Goal: Task Accomplishment & Management: Manage account settings

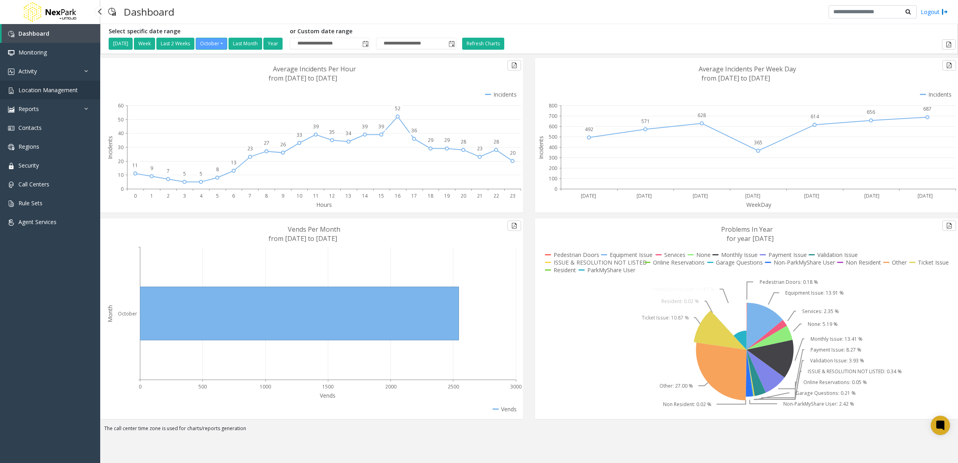
click at [31, 87] on span "Location Management" at bounding box center [47, 90] width 59 height 8
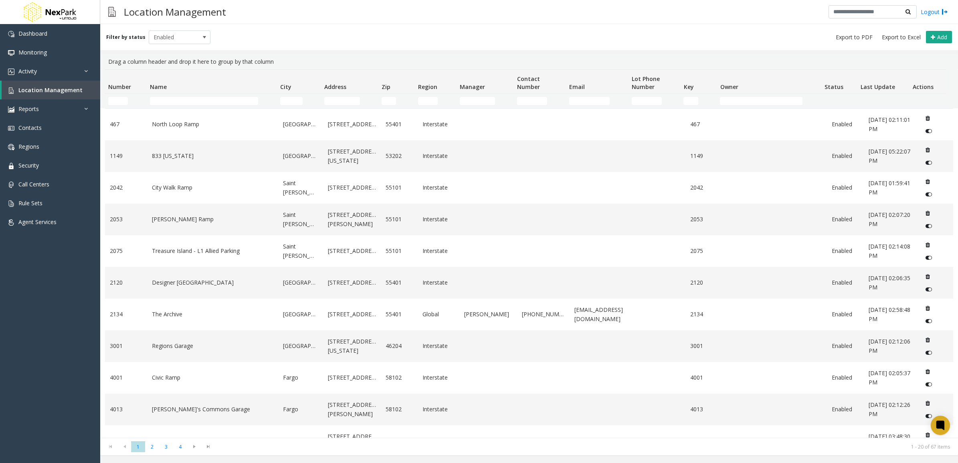
click at [175, 93] on th "Name" at bounding box center [212, 82] width 130 height 24
click at [177, 97] on input "Name Filter" at bounding box center [204, 101] width 108 height 8
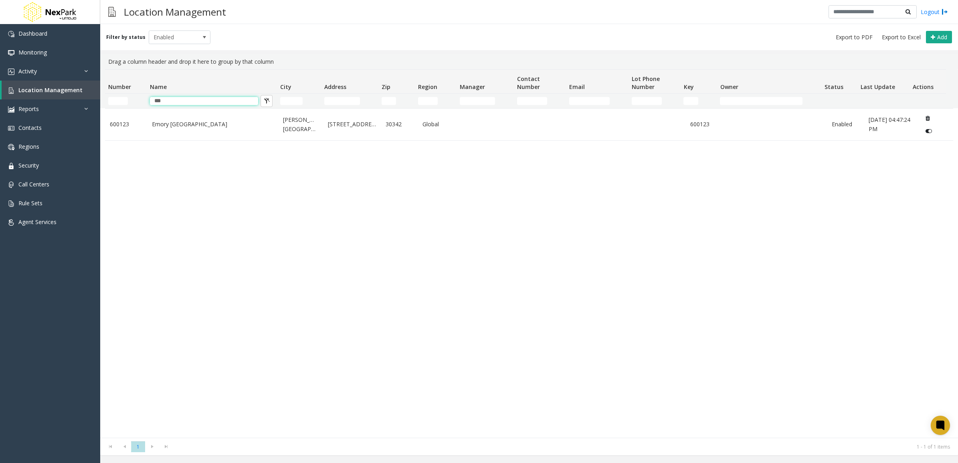
type input "***"
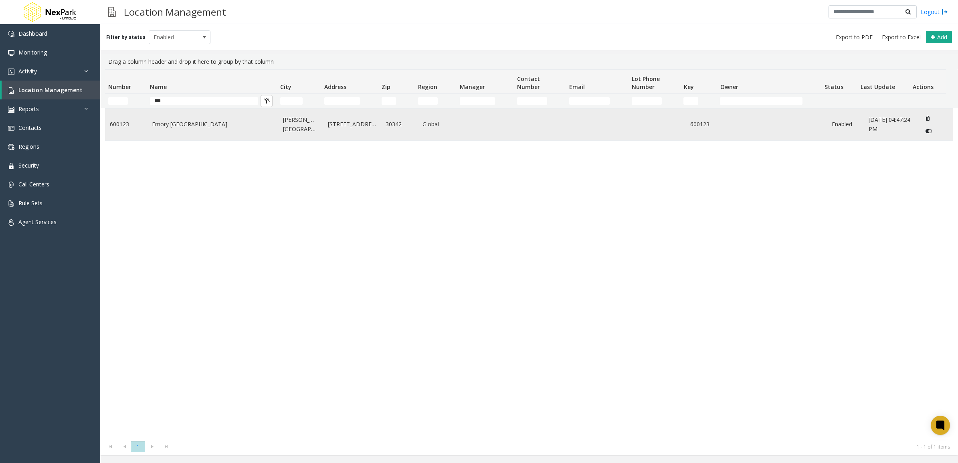
drag, startPoint x: 146, startPoint y: 199, endPoint x: 153, endPoint y: 137, distance: 61.7
click at [146, 199] on div "600123 [GEOGRAPHIC_DATA][PERSON_NAME] [STREET_ADDRESS] Global 600123 Enabled [D…" at bounding box center [529, 272] width 848 height 329
click at [155, 123] on link "Emory [GEOGRAPHIC_DATA]" at bounding box center [213, 124] width 122 height 9
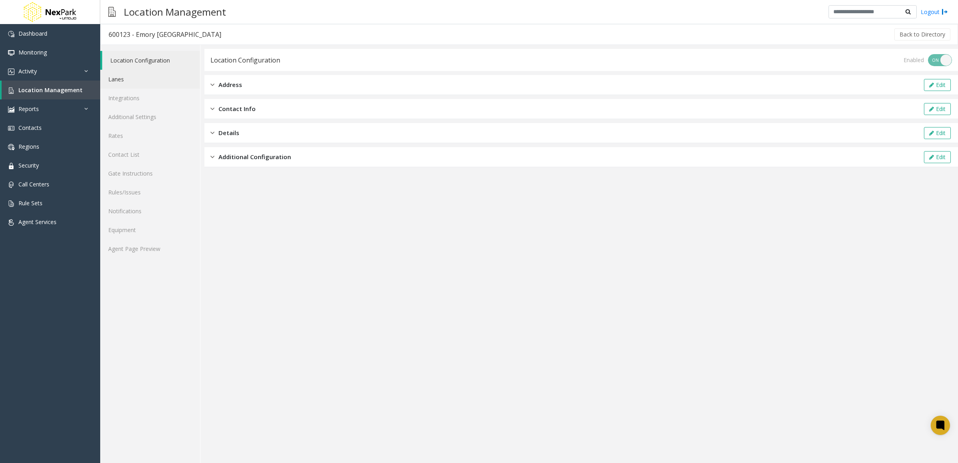
click at [128, 79] on link "Lanes" at bounding box center [150, 79] width 100 height 19
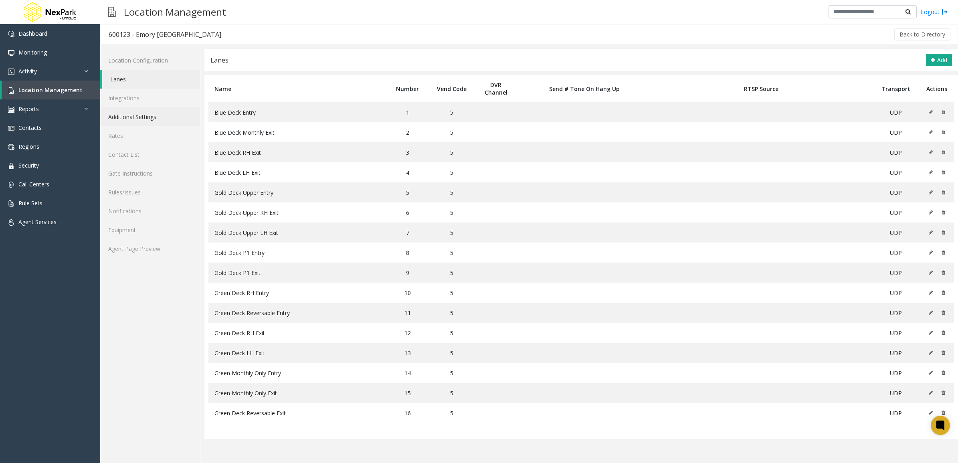
click at [127, 115] on link "Additional Settings" at bounding box center [150, 116] width 100 height 19
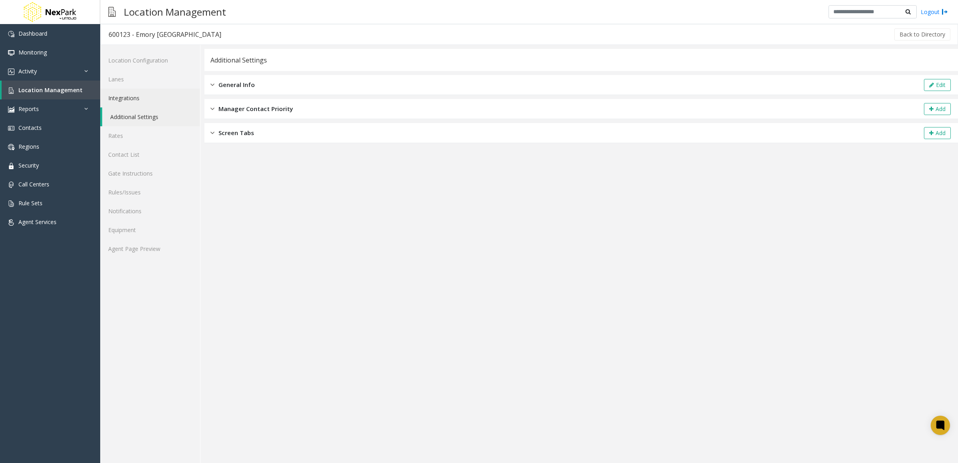
click at [133, 103] on link "Integrations" at bounding box center [150, 98] width 100 height 19
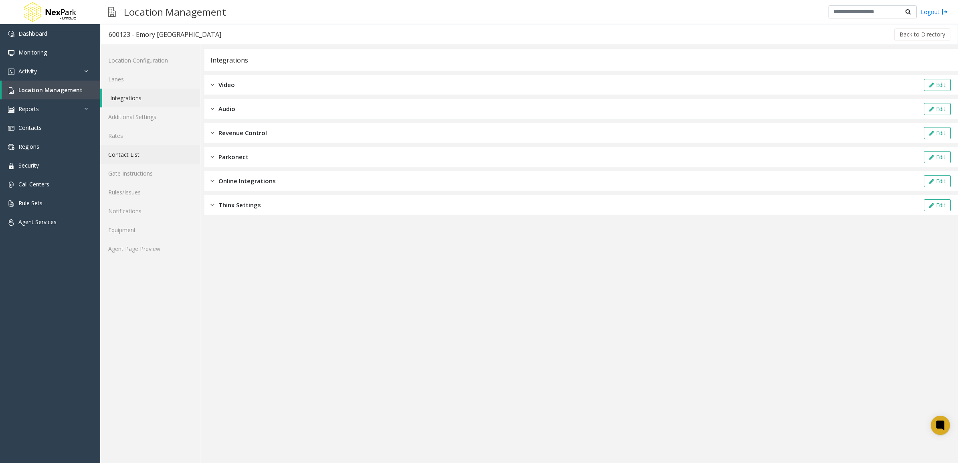
click at [144, 154] on link "Contact List" at bounding box center [150, 154] width 100 height 19
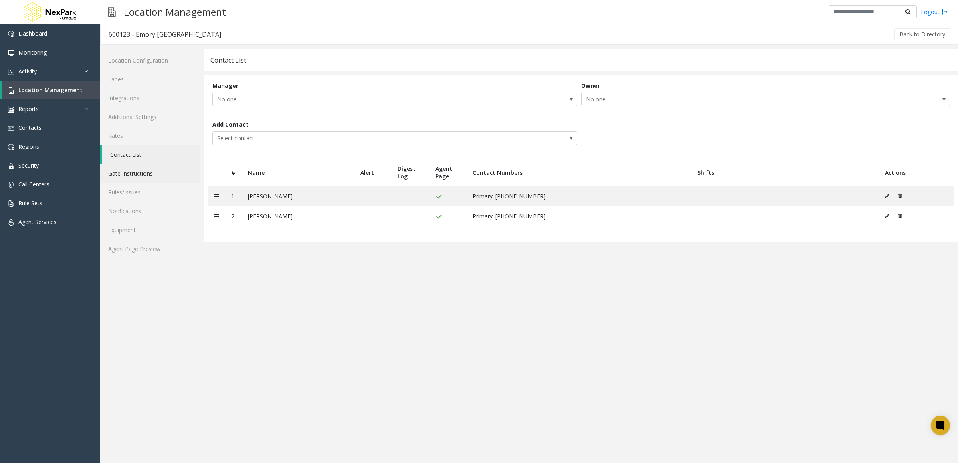
click at [140, 171] on link "Gate Instructions" at bounding box center [150, 173] width 100 height 19
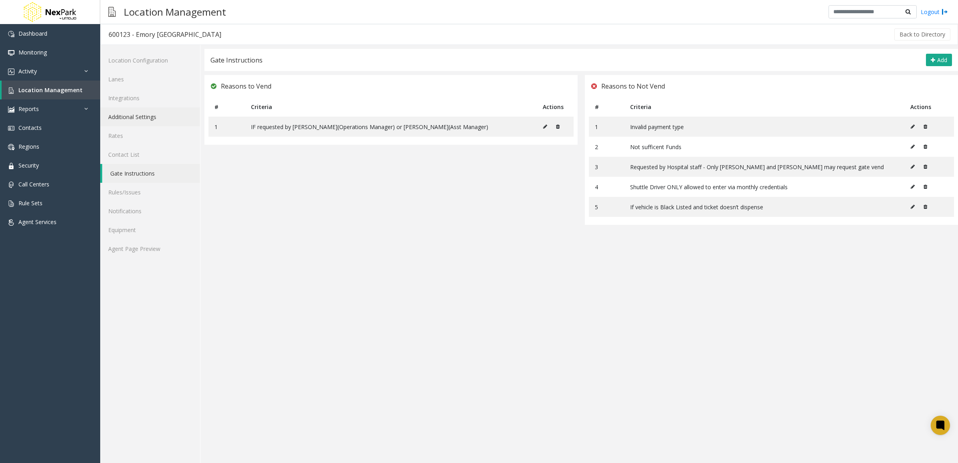
click at [139, 109] on link "Additional Settings" at bounding box center [150, 116] width 100 height 19
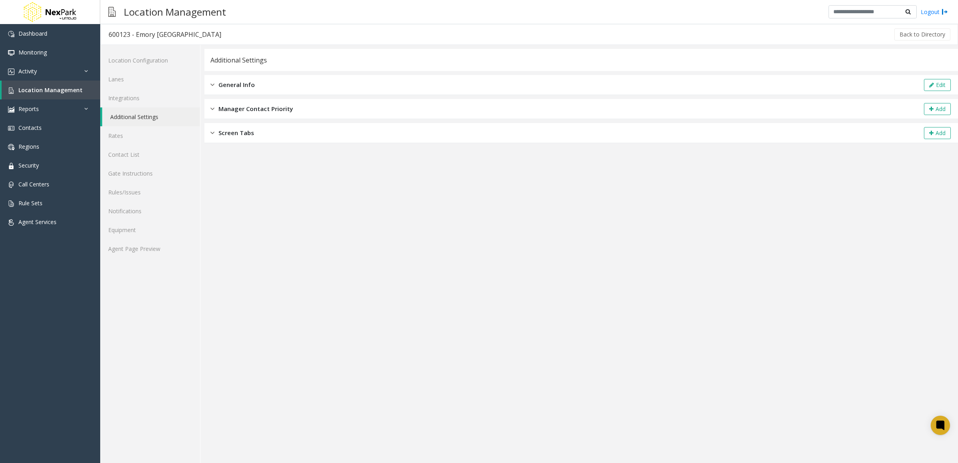
click at [294, 89] on div "General Info Edit" at bounding box center [580, 85] width 753 height 20
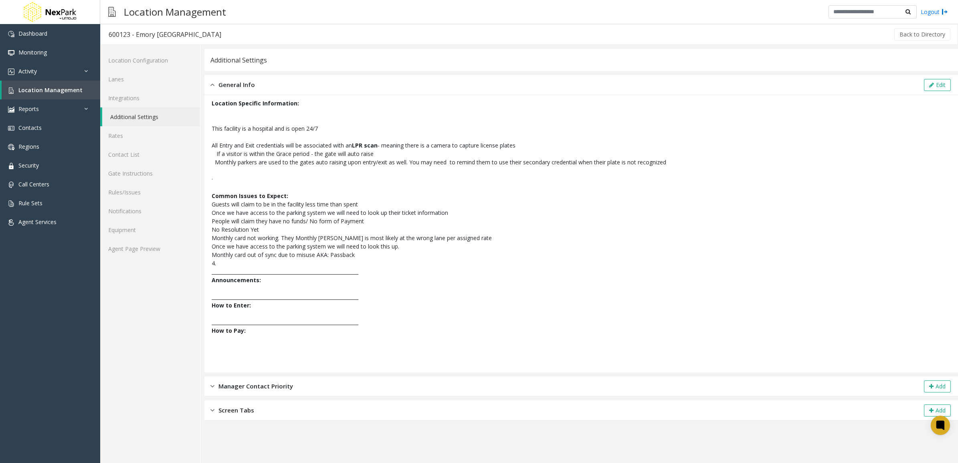
click at [259, 323] on span "_____________________________________________________________" at bounding box center [285, 322] width 147 height 8
drag, startPoint x: 215, startPoint y: 213, endPoint x: 371, endPoint y: 210, distance: 156.7
click at [367, 207] on li "Guests will claim to be in the facility less time than spent Once we have acces…" at bounding box center [581, 208] width 739 height 17
click at [374, 211] on span "Once we have access to the parking system we will need to look up their ticket …" at bounding box center [330, 213] width 236 height 8
drag, startPoint x: 248, startPoint y: 236, endPoint x: 438, endPoint y: 251, distance: 190.2
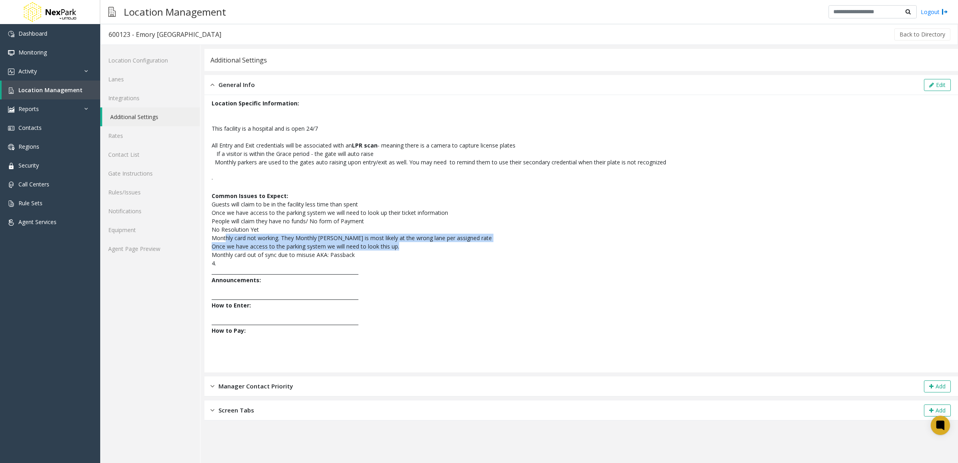
click at [437, 250] on li "Monthly card not working. They Monthly [PERSON_NAME] is most likely at the wron…" at bounding box center [581, 242] width 739 height 17
click at [438, 251] on li "Monthly card out of sync due to misuse AKA: Passback" at bounding box center [581, 254] width 739 height 8
click at [152, 247] on link "Agent Page Preview" at bounding box center [150, 248] width 100 height 19
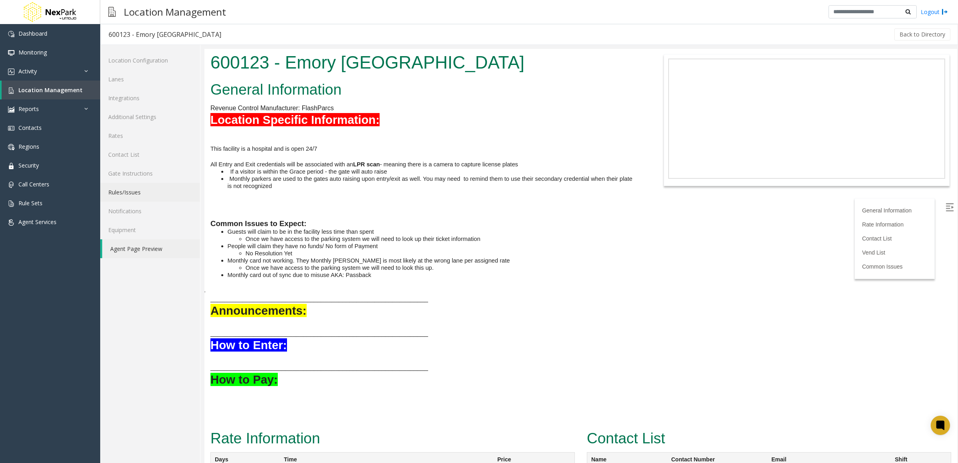
click at [143, 189] on link "Rules/Issues" at bounding box center [150, 192] width 100 height 19
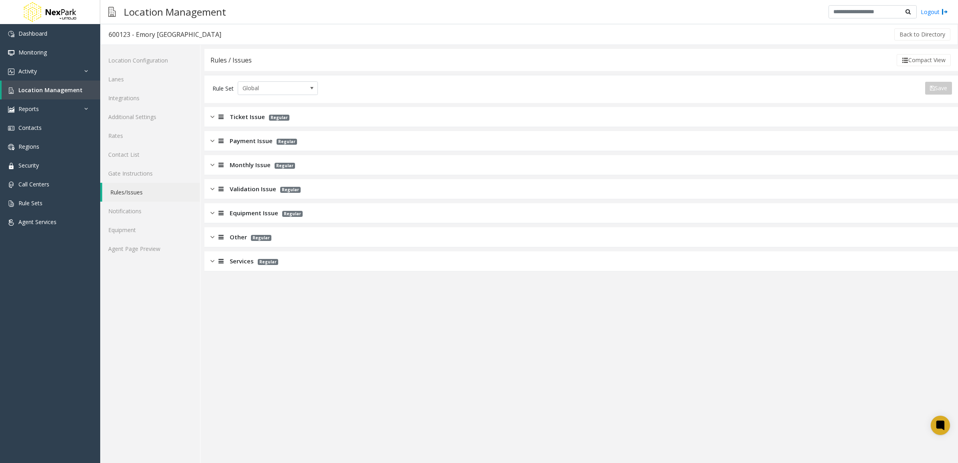
click at [311, 117] on div "Ticket Issue Regular" at bounding box center [580, 117] width 753 height 20
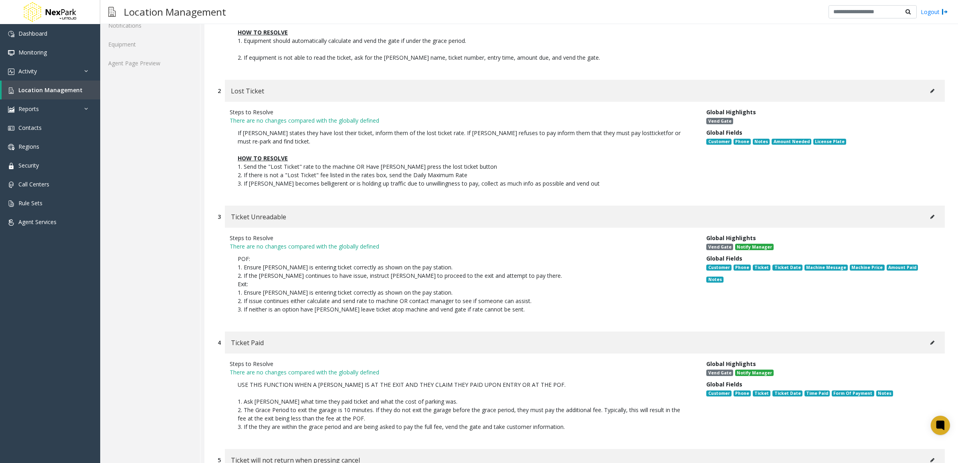
scroll to position [200, 0]
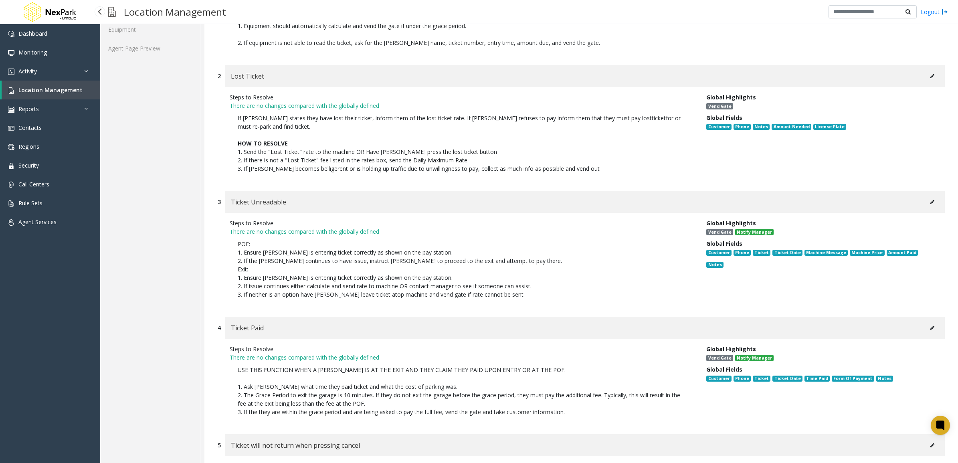
click at [33, 91] on span "Location Management" at bounding box center [50, 90] width 64 height 8
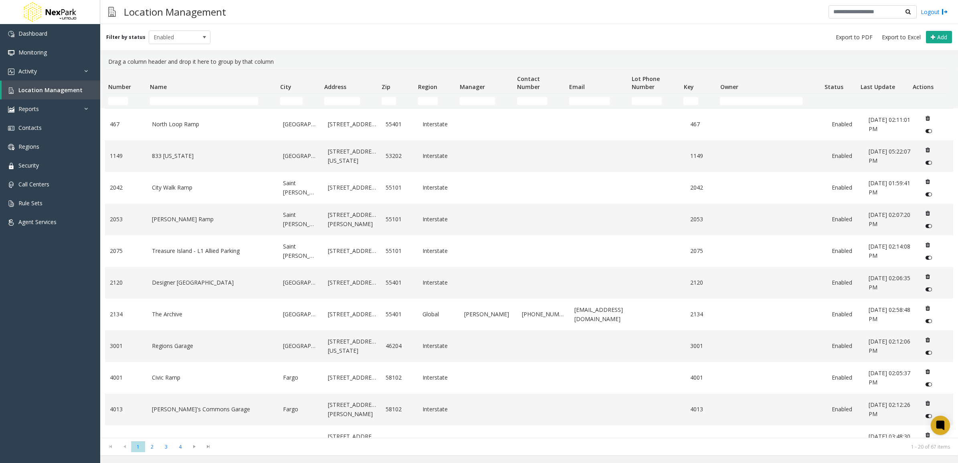
click at [187, 95] on td "Name Filter" at bounding box center [212, 101] width 130 height 14
click at [187, 97] on input "Name Filter" at bounding box center [204, 101] width 108 height 8
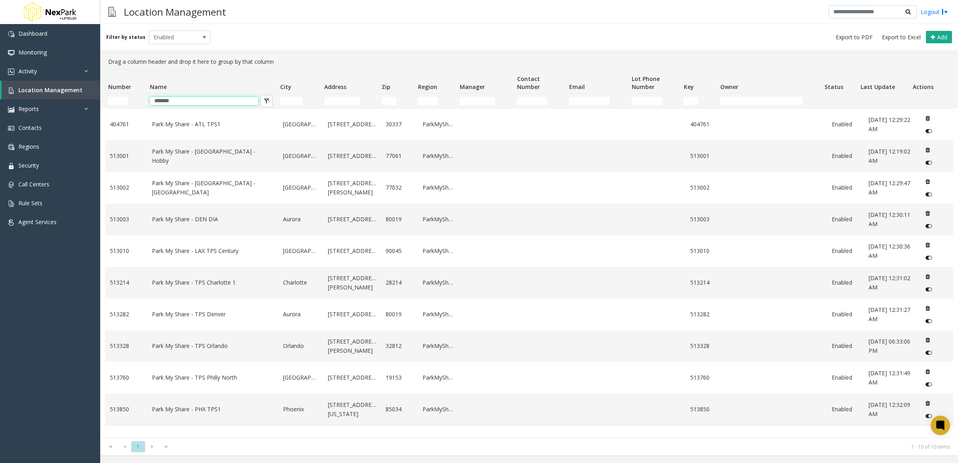
type input "*******"
drag, startPoint x: 305, startPoint y: 44, endPoint x: 309, endPoint y: 78, distance: 34.3
click at [305, 44] on div "Filter by status Enabled Add" at bounding box center [529, 37] width 858 height 26
click at [295, 349] on link "Orlando" at bounding box center [300, 345] width 35 height 9
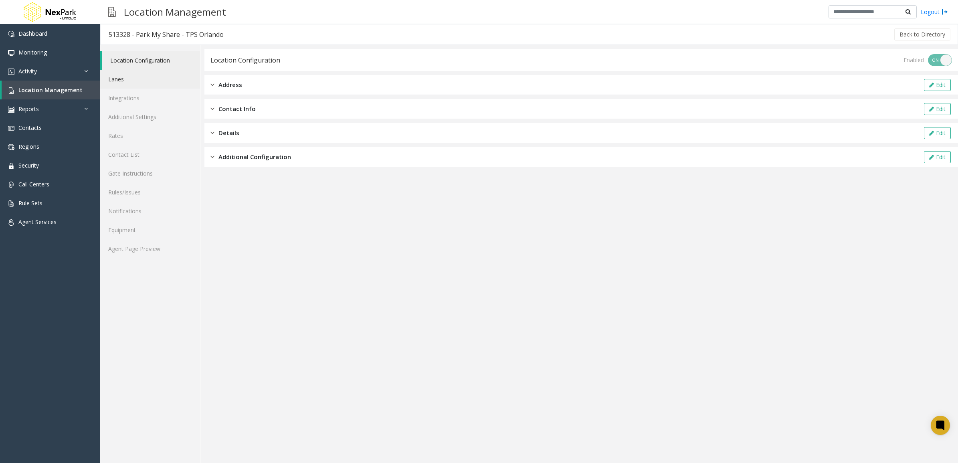
click at [129, 74] on link "Lanes" at bounding box center [150, 79] width 100 height 19
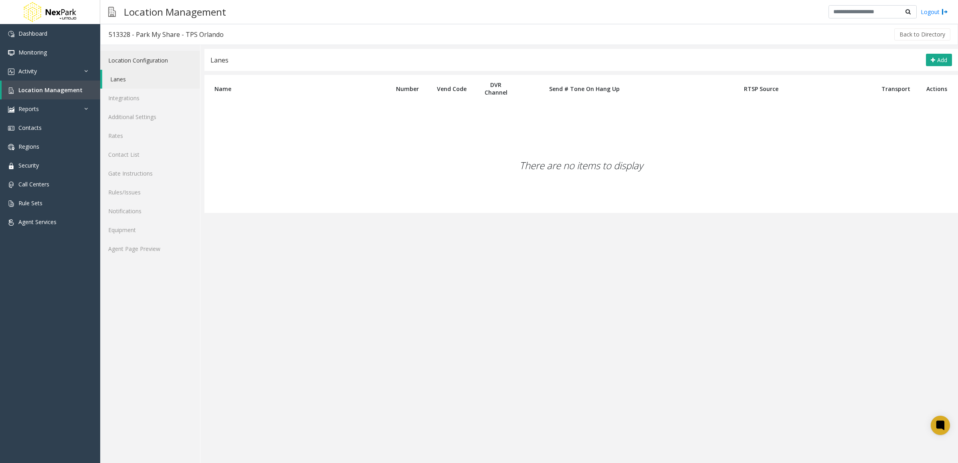
click at [131, 64] on link "Location Configuration" at bounding box center [150, 60] width 100 height 19
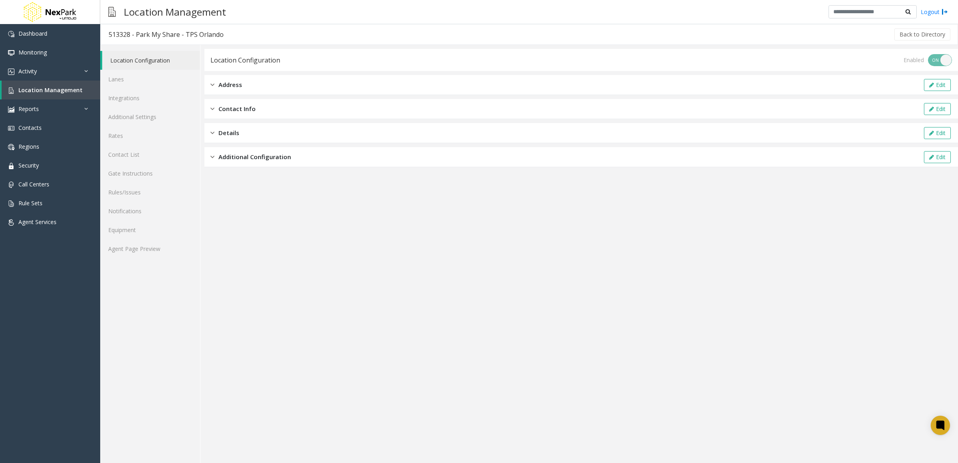
drag, startPoint x: 141, startPoint y: 425, endPoint x: 138, endPoint y: 432, distance: 6.8
click at [153, 82] on link "Lanes" at bounding box center [150, 79] width 100 height 19
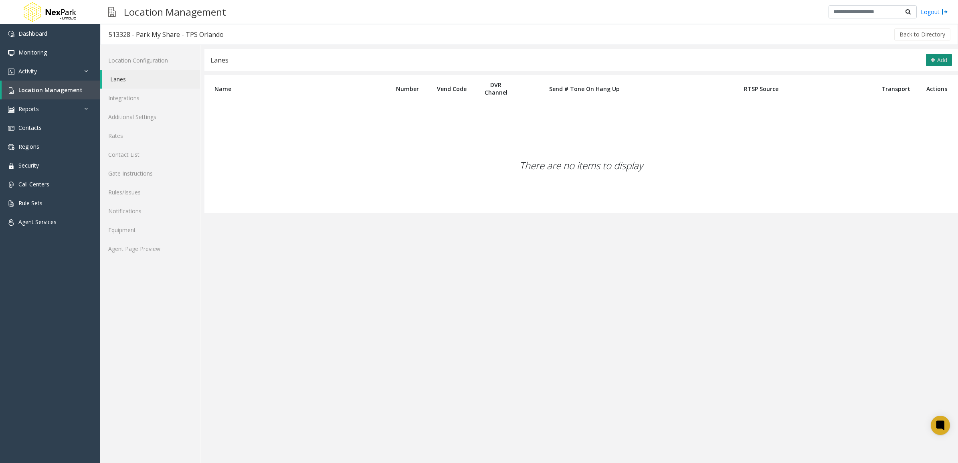
click at [934, 61] on icon at bounding box center [932, 60] width 4 height 6
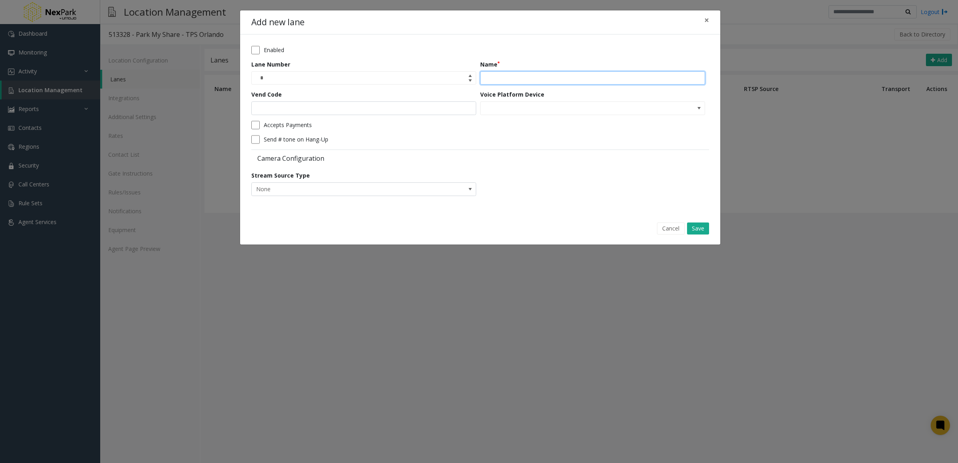
click at [555, 77] on input "Name" at bounding box center [592, 78] width 225 height 14
type input "*****"
click at [366, 107] on input "Vend Code" at bounding box center [363, 108] width 225 height 14
type input "**"
click at [698, 230] on button "Save" at bounding box center [698, 228] width 22 height 12
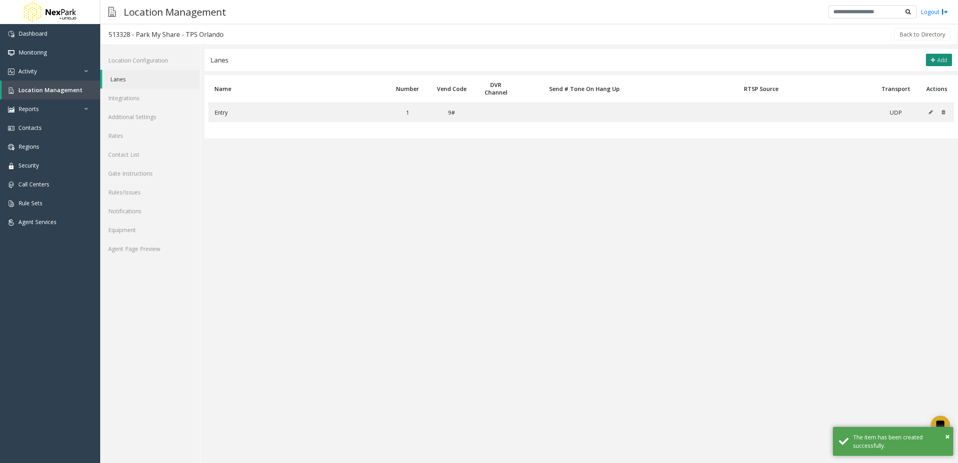
click at [937, 63] on span "Add" at bounding box center [942, 60] width 10 height 8
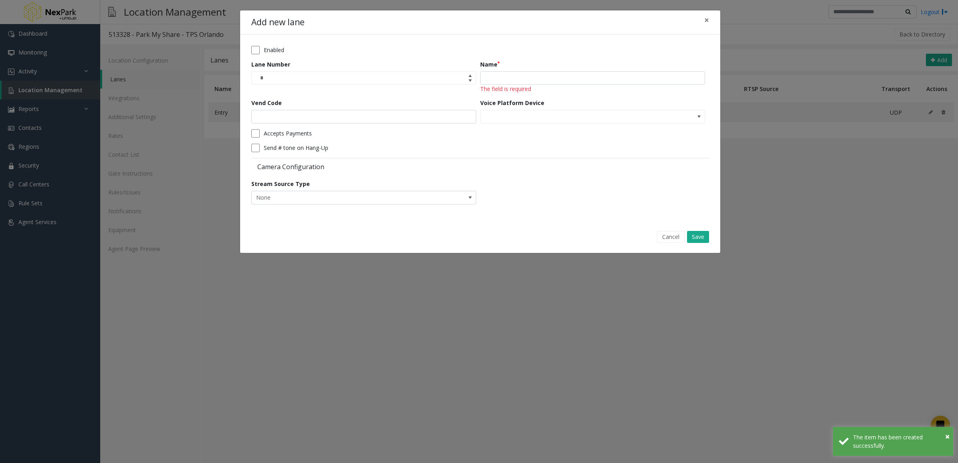
drag, startPoint x: 555, startPoint y: 89, endPoint x: 552, endPoint y: 87, distance: 4.1
click at [554, 89] on div "Name The field is required" at bounding box center [594, 76] width 229 height 33
click at [537, 77] on input "Name" at bounding box center [592, 78] width 225 height 14
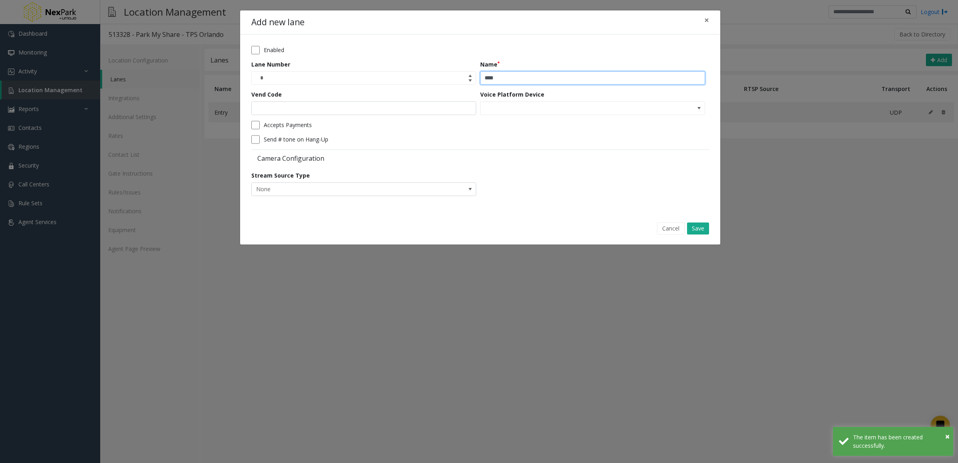
type input "****"
drag, startPoint x: 316, startPoint y: 110, endPoint x: 321, endPoint y: 111, distance: 4.9
click at [316, 110] on input "Vend Code" at bounding box center [363, 108] width 225 height 14
type input "**"
click at [713, 228] on div "Cancel Save" at bounding box center [480, 228] width 469 height 20
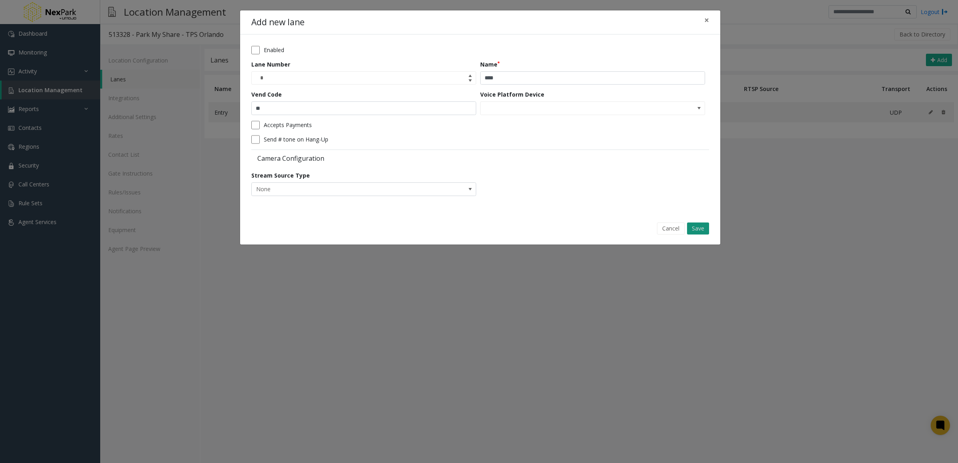
click at [703, 228] on button "Save" at bounding box center [698, 228] width 22 height 12
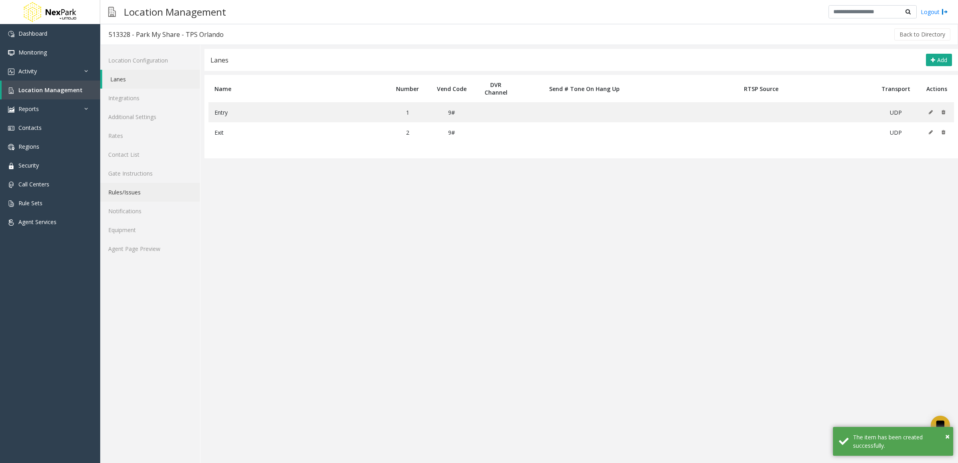
drag, startPoint x: 109, startPoint y: 188, endPoint x: 117, endPoint y: 184, distance: 9.7
click at [109, 188] on link "Rules/Issues" at bounding box center [150, 192] width 100 height 19
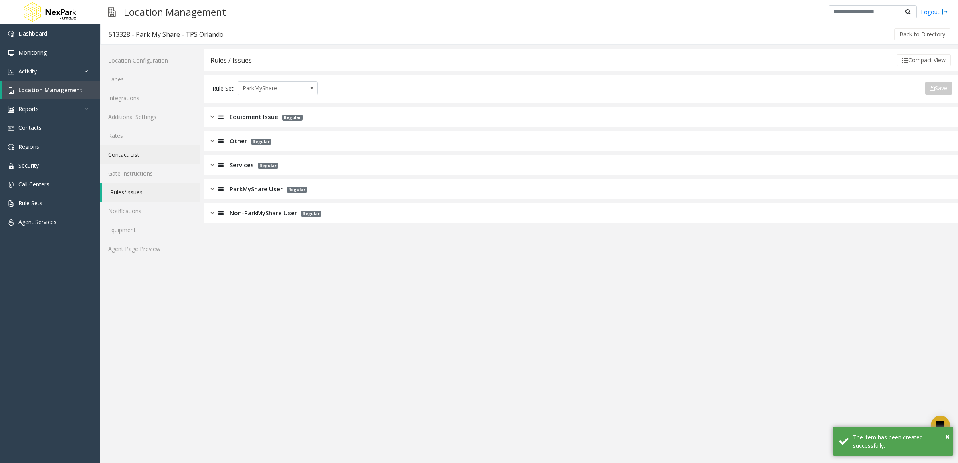
click at [140, 150] on link "Contact List" at bounding box center [150, 154] width 100 height 19
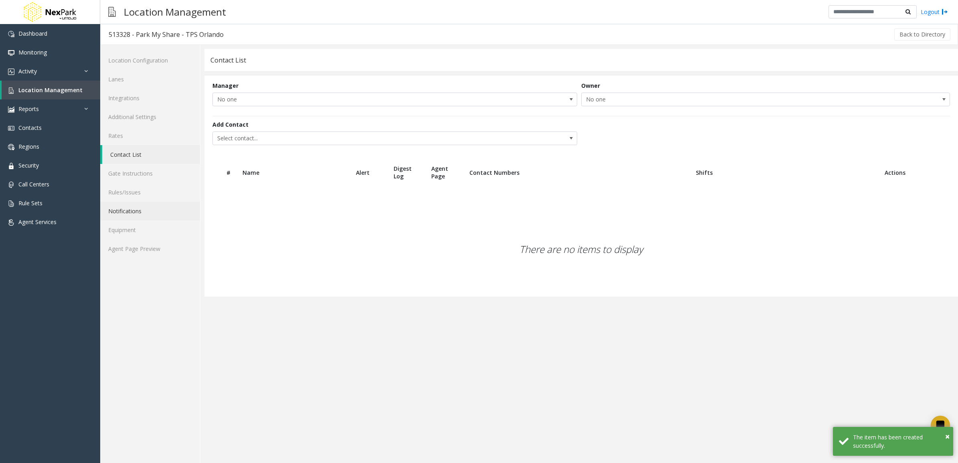
click at [143, 219] on link "Notifications" at bounding box center [150, 211] width 100 height 19
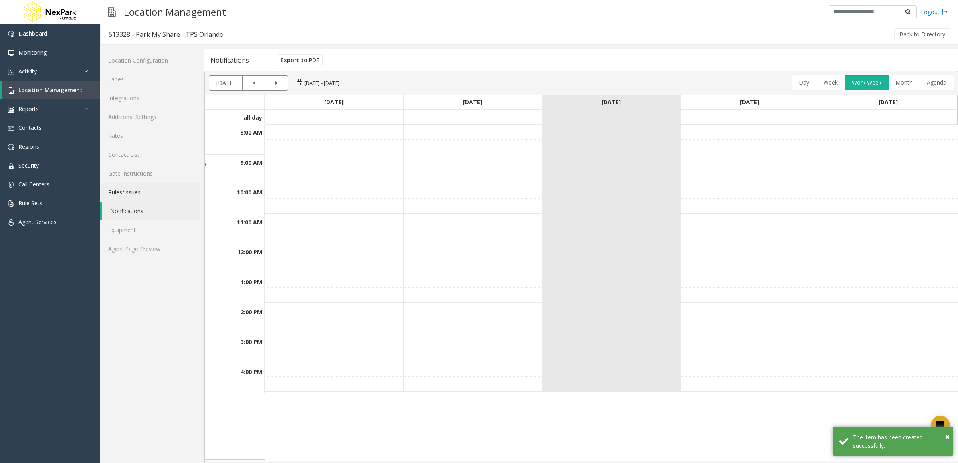
click at [139, 190] on link "Rules/Issues" at bounding box center [150, 192] width 100 height 19
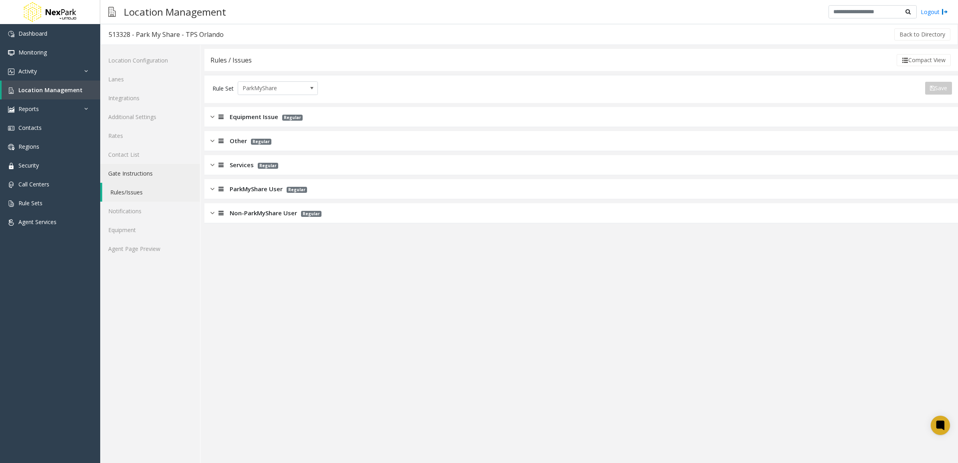
click at [138, 171] on link "Gate Instructions" at bounding box center [150, 173] width 100 height 19
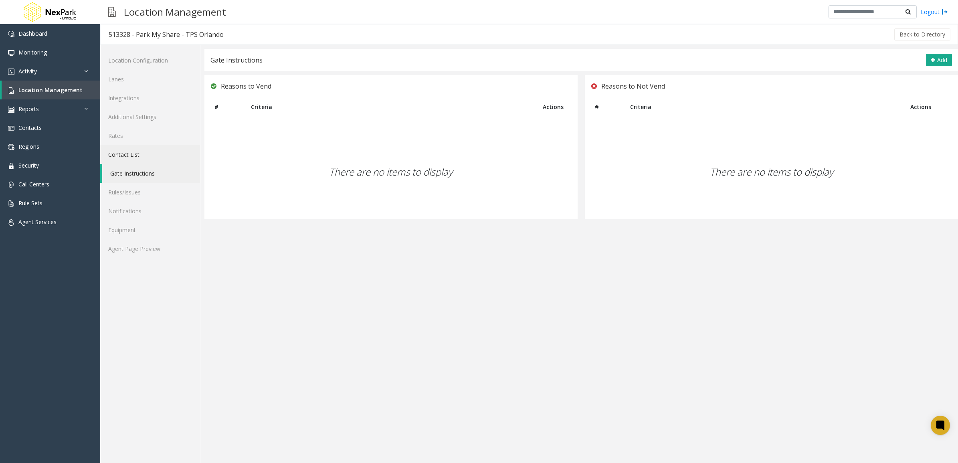
click at [136, 155] on link "Contact List" at bounding box center [150, 154] width 100 height 19
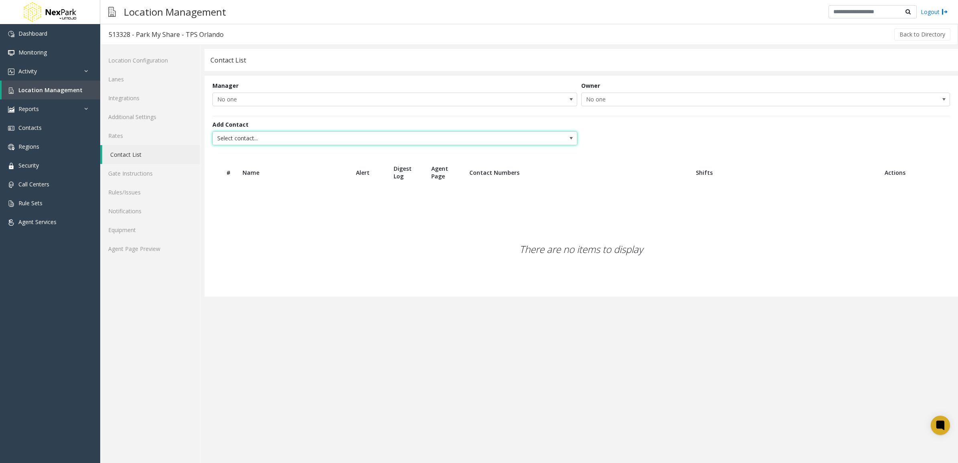
click at [383, 141] on span "Select contact..." at bounding box center [358, 138] width 291 height 13
click at [149, 180] on link "Gate Instructions" at bounding box center [150, 173] width 100 height 19
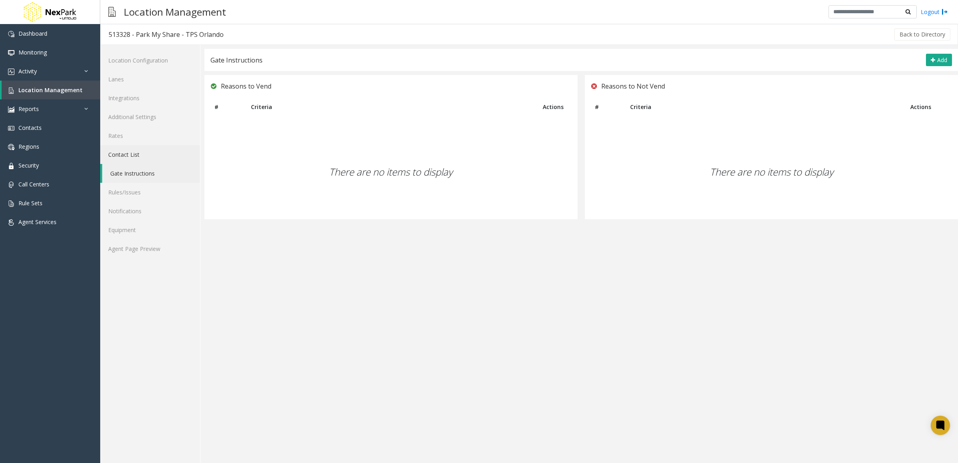
click at [150, 155] on link "Contact List" at bounding box center [150, 154] width 100 height 19
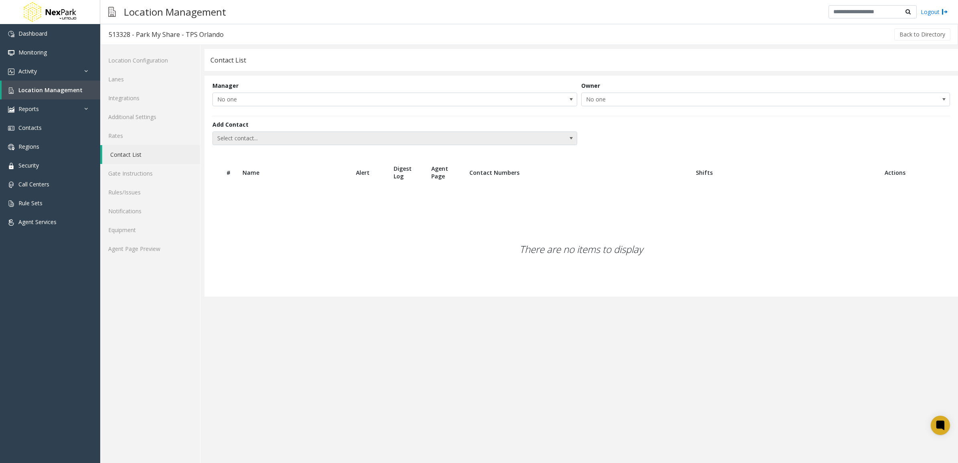
click at [352, 139] on span "Select contact..." at bounding box center [358, 138] width 291 height 13
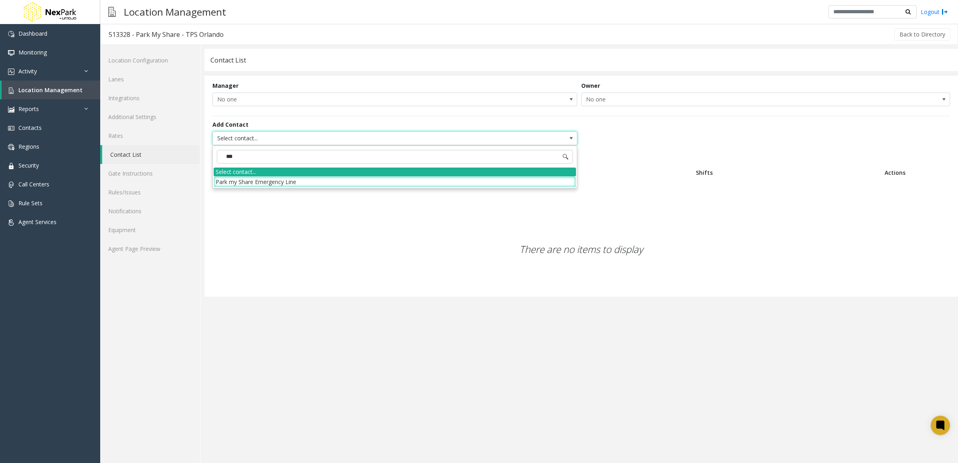
type input "****"
click at [361, 184] on li "Park my Share Emergency Line" at bounding box center [395, 181] width 362 height 11
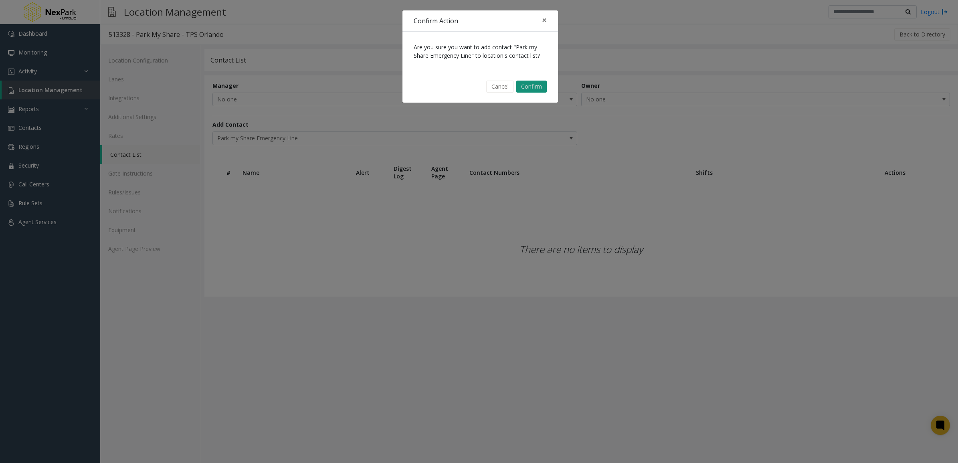
click at [531, 86] on button "Confirm" at bounding box center [531, 87] width 30 height 12
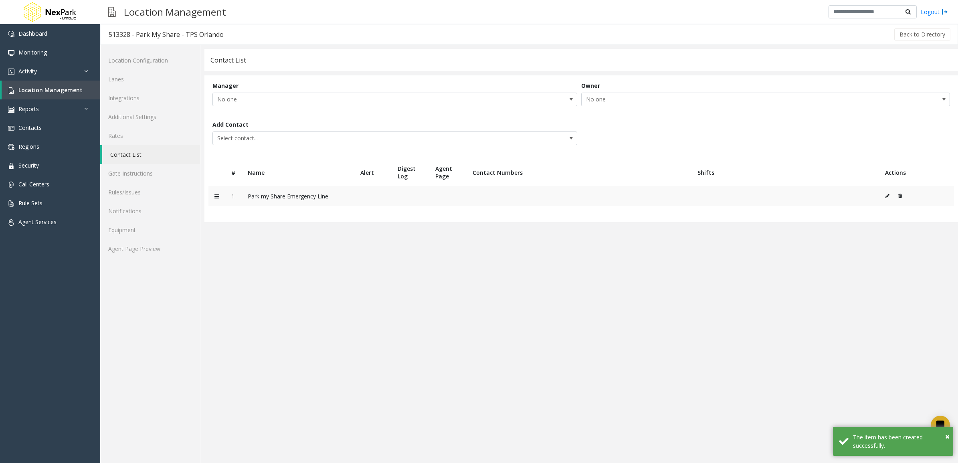
click at [886, 194] on icon at bounding box center [887, 196] width 4 height 5
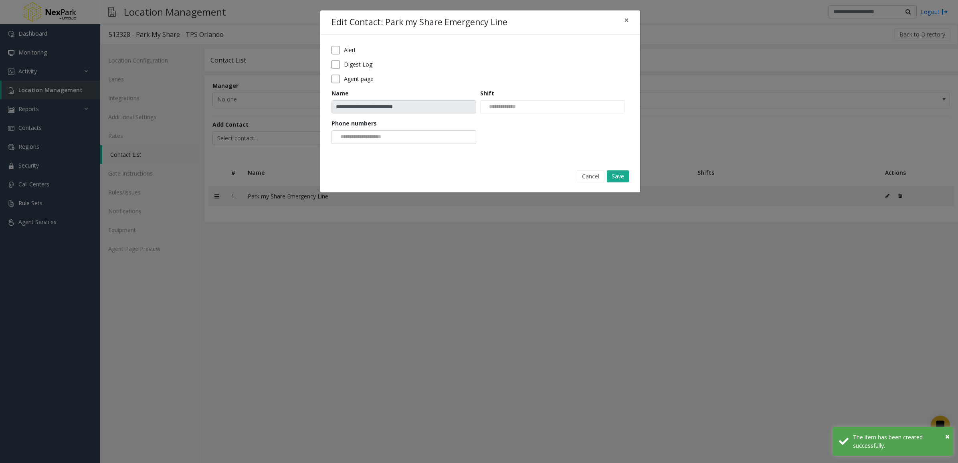
click at [392, 137] on input at bounding box center [362, 137] width 61 height 13
click at [393, 151] on li "[PHONE_NUMBER]" at bounding box center [404, 150] width 142 height 11
click at [622, 179] on button "Save" at bounding box center [618, 176] width 22 height 12
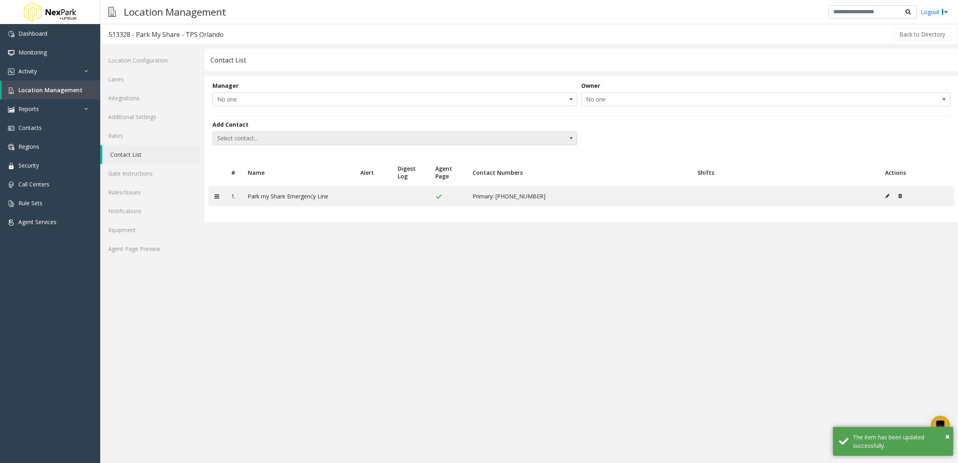
click at [417, 137] on span "Select contact..." at bounding box center [358, 138] width 291 height 13
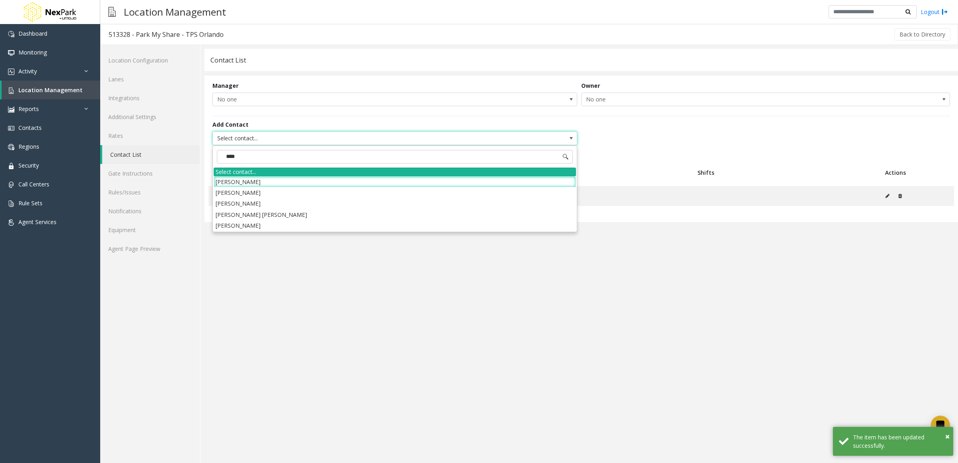
type input "*****"
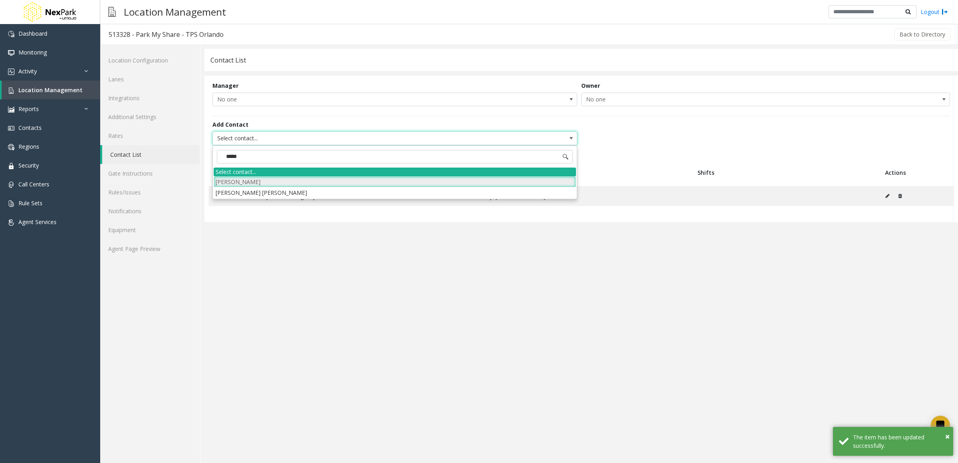
click at [370, 180] on li "[PERSON_NAME]" at bounding box center [395, 181] width 362 height 11
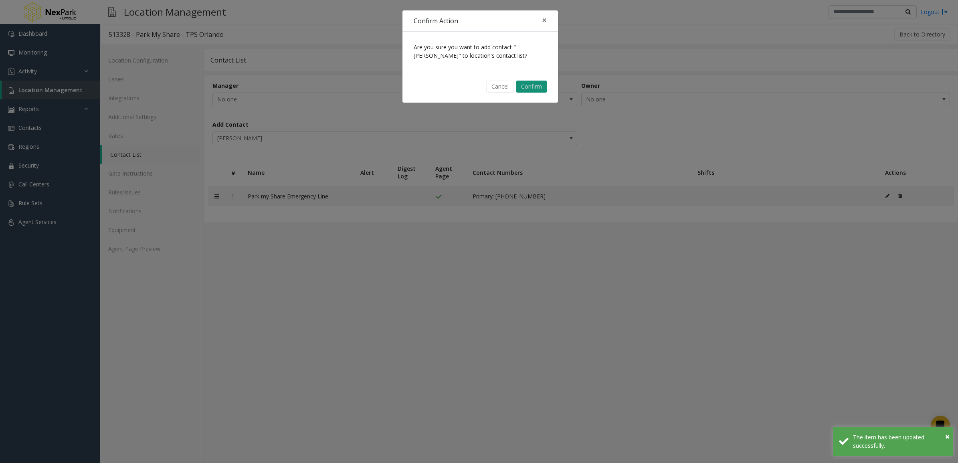
click at [530, 82] on button "Confirm" at bounding box center [531, 87] width 30 height 12
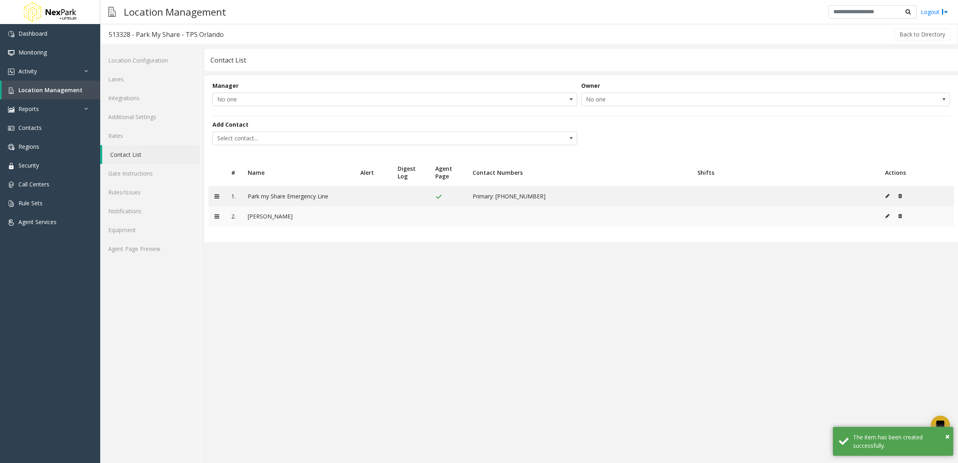
click at [886, 217] on icon at bounding box center [887, 216] width 4 height 5
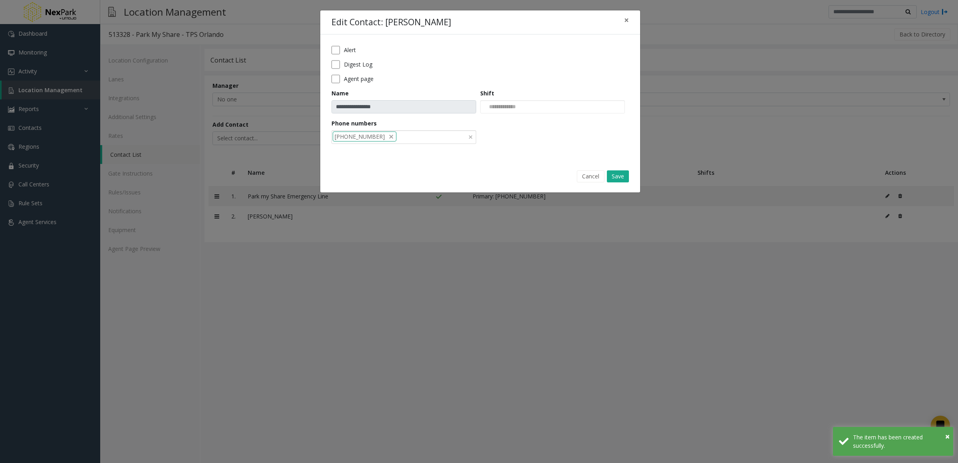
click at [371, 136] on li "[PHONE_NUMBER]" at bounding box center [365, 136] width 64 height 10
click at [377, 136] on input at bounding box center [362, 137] width 61 height 13
click at [373, 151] on li "[PHONE_NUMBER]" at bounding box center [404, 150] width 142 height 11
click at [617, 174] on button "Save" at bounding box center [618, 176] width 22 height 12
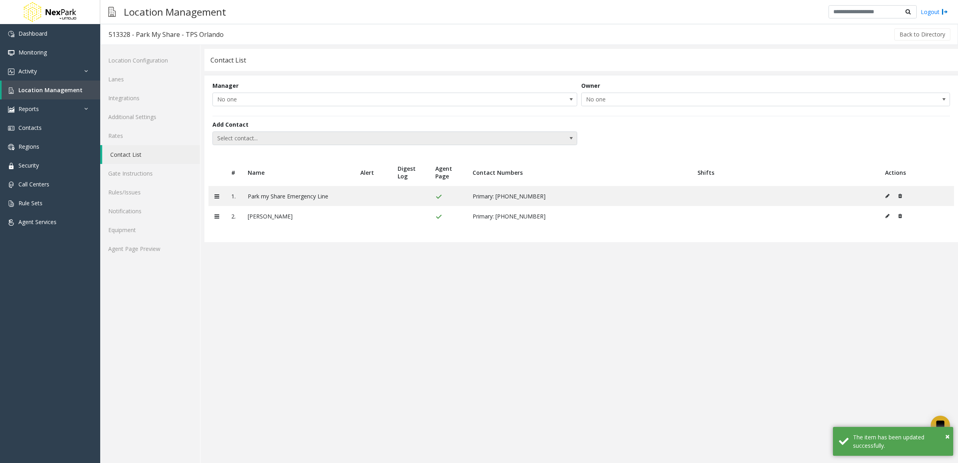
click at [394, 138] on span "Select contact..." at bounding box center [358, 138] width 291 height 13
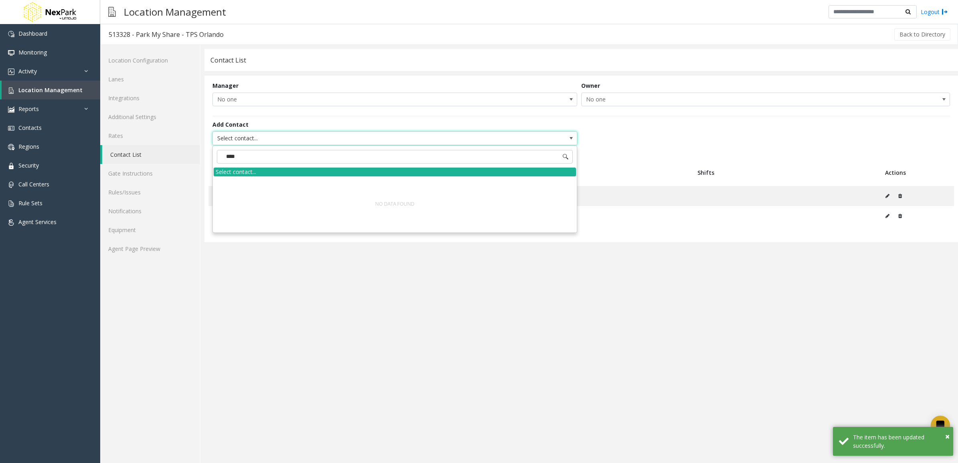
type input "*****"
drag, startPoint x: 33, startPoint y: 161, endPoint x: 41, endPoint y: 172, distance: 12.8
click at [33, 161] on span "Security" at bounding box center [28, 165] width 20 height 8
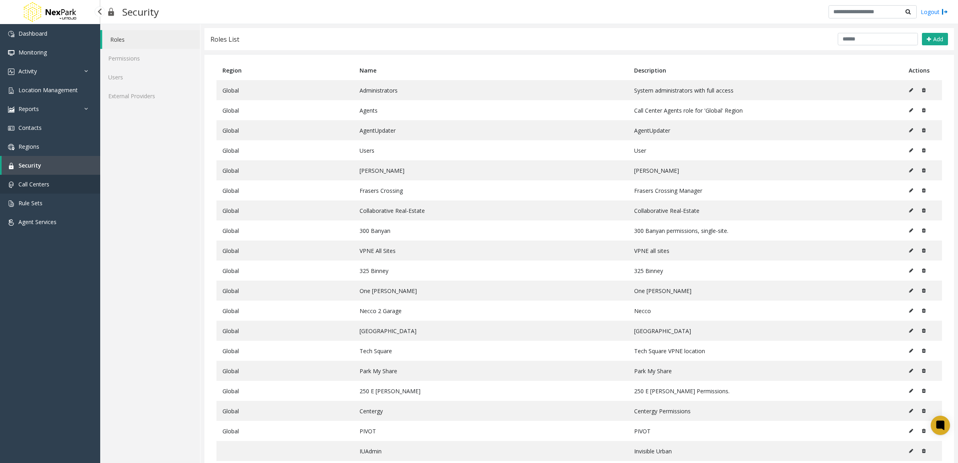
click at [50, 185] on link "Call Centers" at bounding box center [50, 184] width 100 height 19
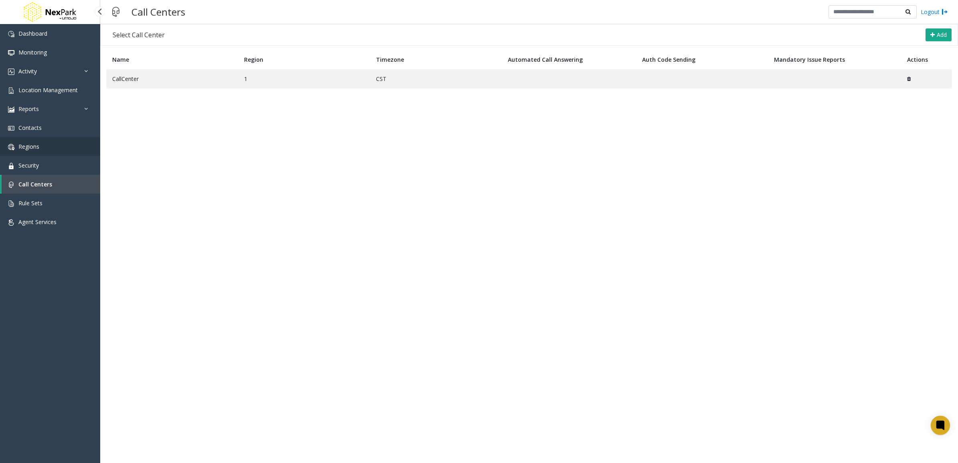
click at [50, 139] on link "Regions" at bounding box center [50, 146] width 100 height 19
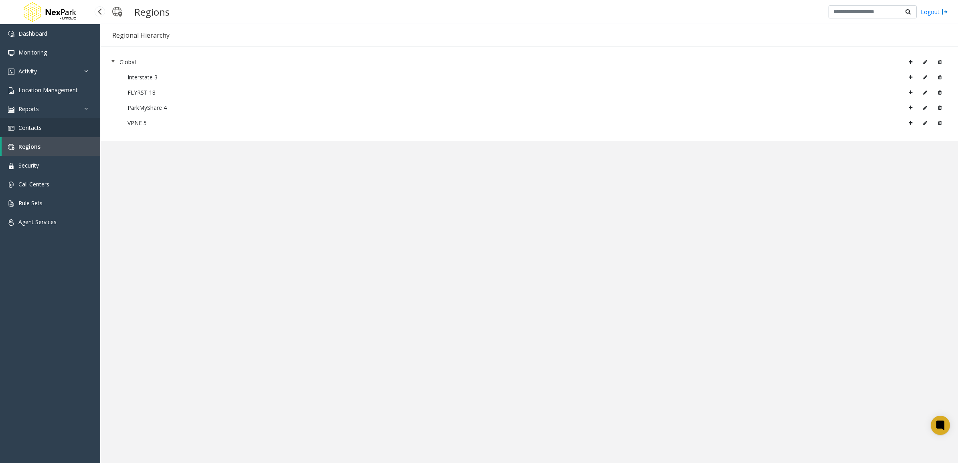
click at [53, 129] on link "Contacts" at bounding box center [50, 127] width 100 height 19
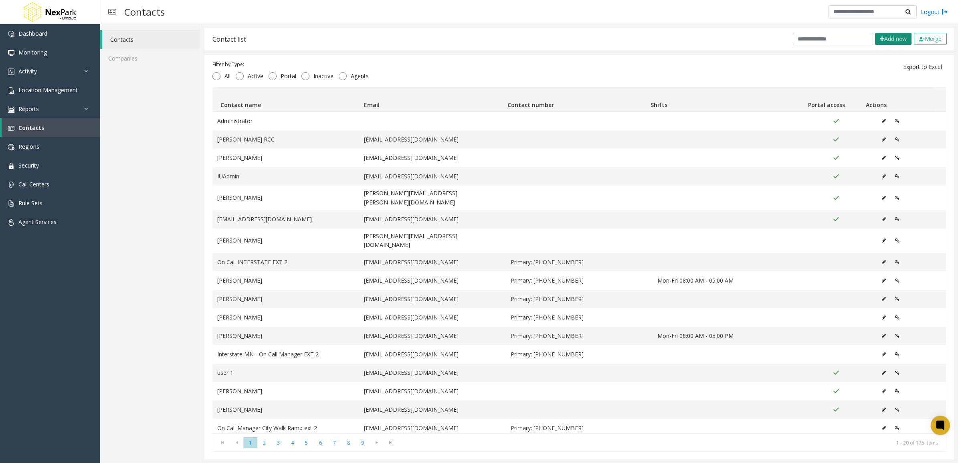
click at [887, 39] on button "Add new" at bounding box center [893, 39] width 36 height 12
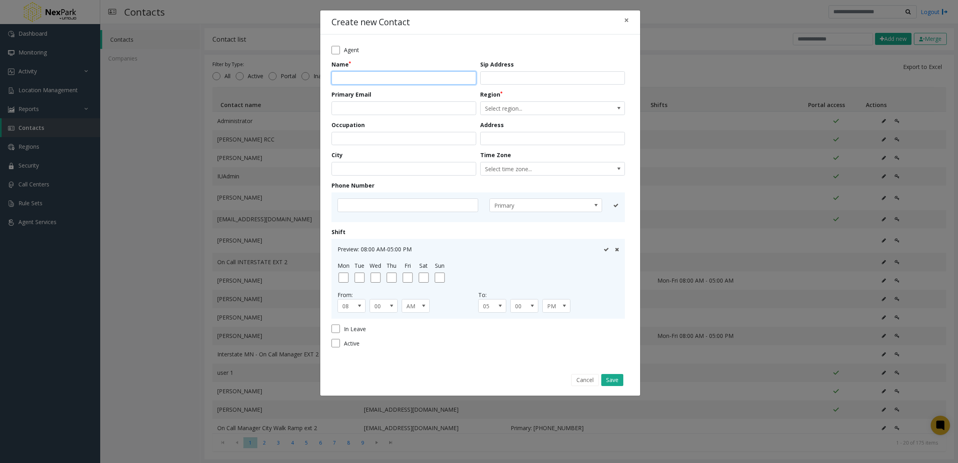
drag, startPoint x: 355, startPoint y: 77, endPoint x: 370, endPoint y: 81, distance: 15.4
click at [355, 77] on input "text" at bounding box center [403, 78] width 145 height 14
paste input "**********"
type input "**********"
drag, startPoint x: 399, startPoint y: 109, endPoint x: 426, endPoint y: 111, distance: 27.4
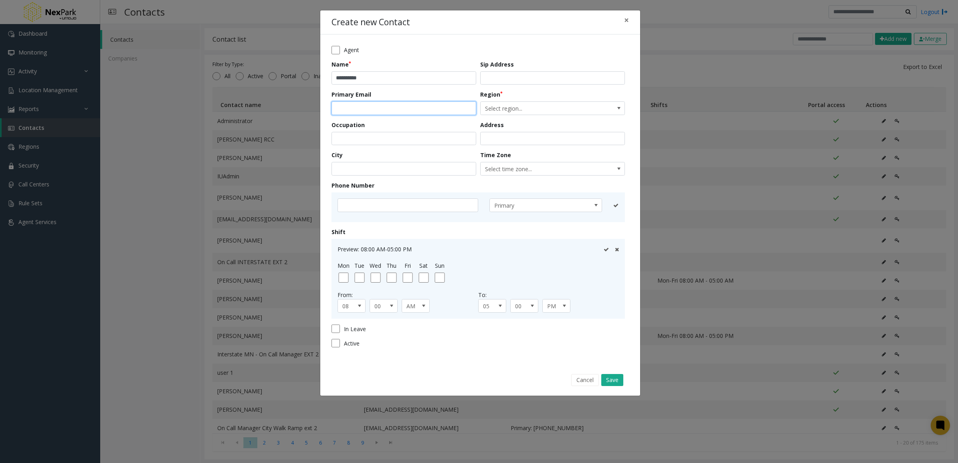
click at [399, 109] on input "email" at bounding box center [403, 108] width 145 height 14
drag, startPoint x: 509, startPoint y: 107, endPoint x: 509, endPoint y: 112, distance: 5.2
click at [509, 107] on span "Select region..." at bounding box center [537, 108] width 115 height 13
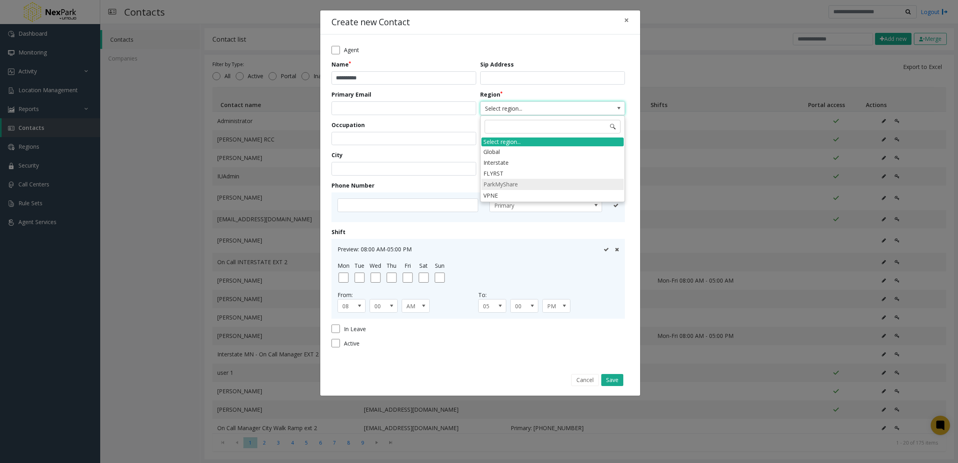
click at [520, 184] on li "ParkMyShare" at bounding box center [552, 184] width 142 height 11
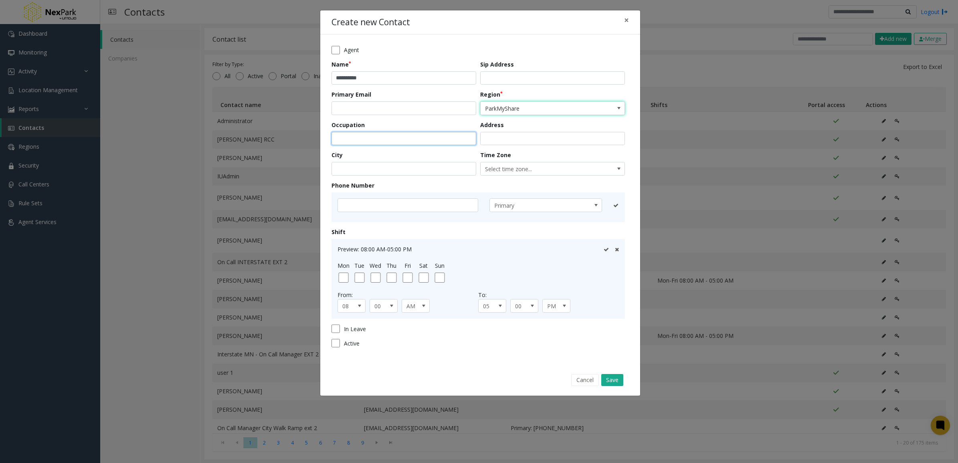
click at [385, 137] on input "text" at bounding box center [403, 139] width 145 height 14
drag, startPoint x: 382, startPoint y: 169, endPoint x: 397, endPoint y: 169, distance: 14.8
click at [382, 169] on input "text" at bounding box center [403, 169] width 145 height 14
click at [401, 143] on input "text" at bounding box center [403, 139] width 145 height 14
click at [370, 135] on input "text" at bounding box center [403, 139] width 145 height 14
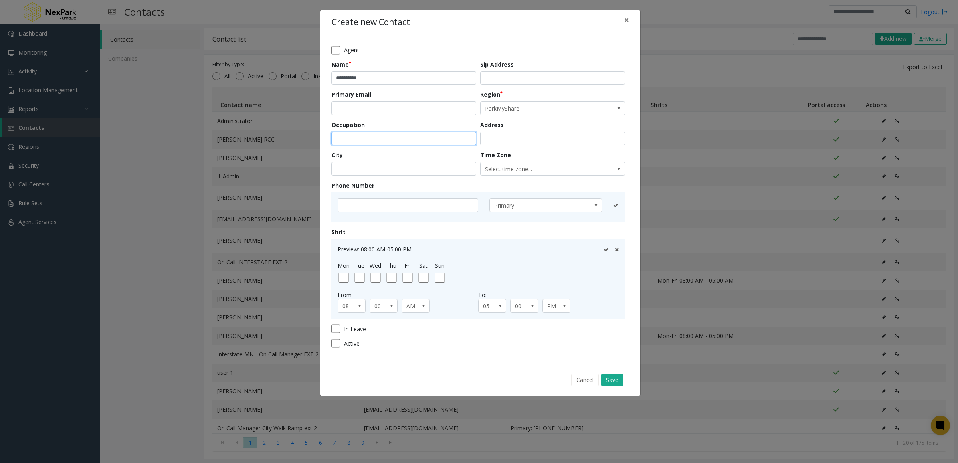
paste input "**********"
type input "**********"
click at [406, 208] on input "text" at bounding box center [407, 205] width 141 height 14
paste input "**********"
click at [355, 203] on input "**********" at bounding box center [407, 205] width 141 height 14
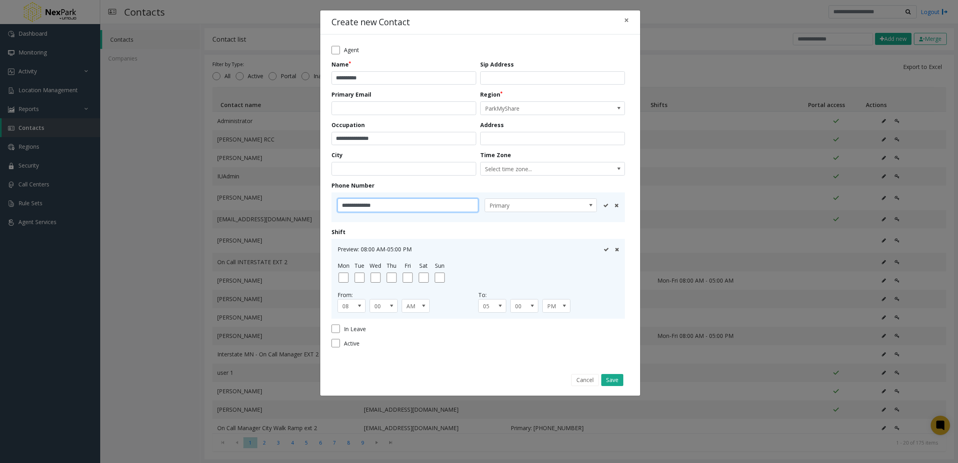
click at [357, 207] on input "**********" at bounding box center [407, 205] width 141 height 14
click at [343, 206] on input "**********" at bounding box center [407, 205] width 141 height 14
click at [362, 205] on input "**********" at bounding box center [407, 205] width 141 height 14
click at [363, 205] on input "**********" at bounding box center [407, 205] width 141 height 14
click at [343, 204] on input "**********" at bounding box center [407, 205] width 141 height 14
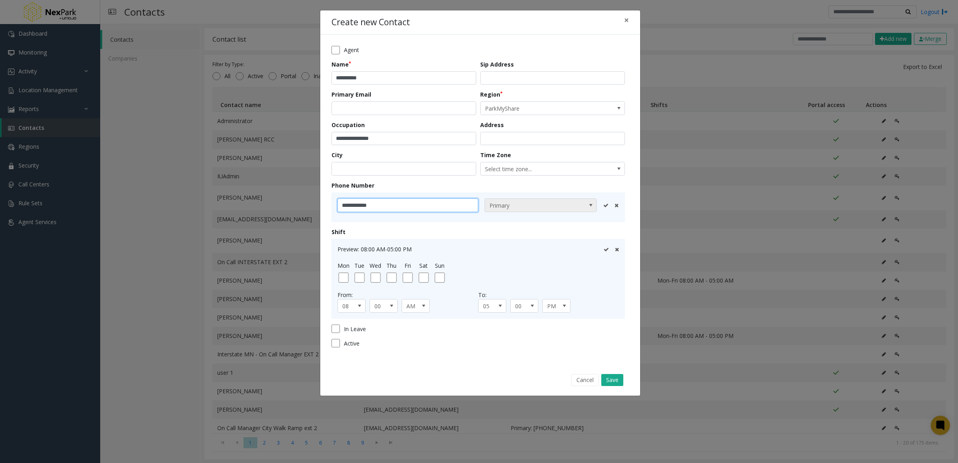
type input "**********"
click at [577, 203] on span "Primary" at bounding box center [540, 205] width 113 height 14
click at [547, 230] on li "Mobile" at bounding box center [540, 229] width 110 height 11
click at [516, 201] on span "Mobile" at bounding box center [529, 205] width 89 height 13
click at [511, 220] on li "Primary" at bounding box center [540, 219] width 110 height 11
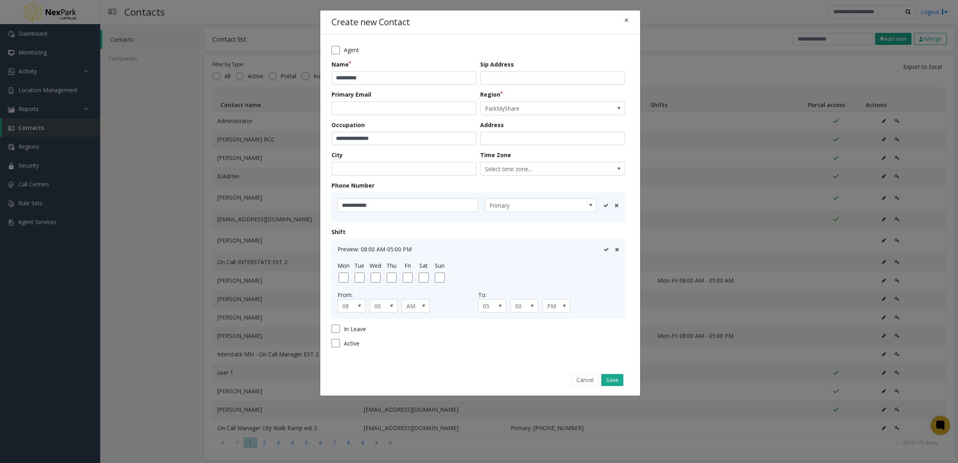
click at [604, 205] on icon at bounding box center [605, 205] width 5 height 5
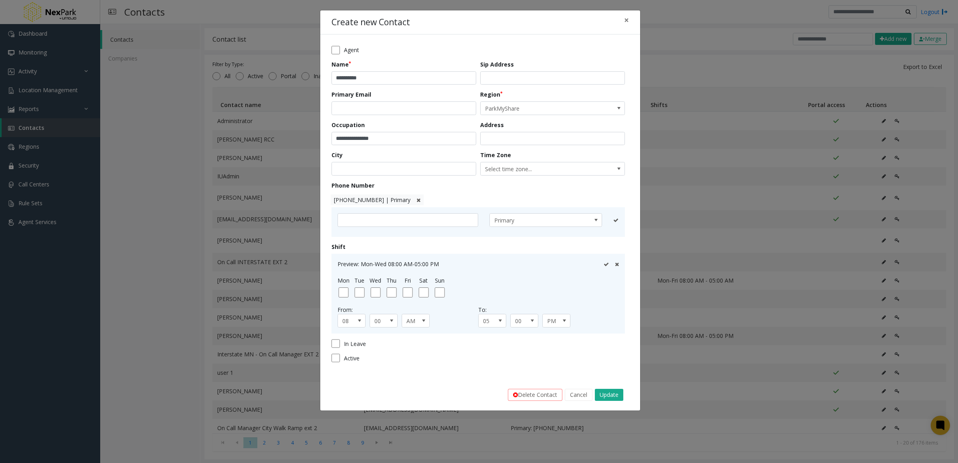
click at [388, 293] on div "Mon Tue Wed Thu Fri Sat Sun" at bounding box center [476, 286] width 283 height 21
click at [615, 264] on icon at bounding box center [617, 264] width 4 height 5
click at [371, 111] on input "email" at bounding box center [403, 108] width 145 height 14
type input "**********"
click at [612, 394] on button "Update" at bounding box center [609, 395] width 28 height 12
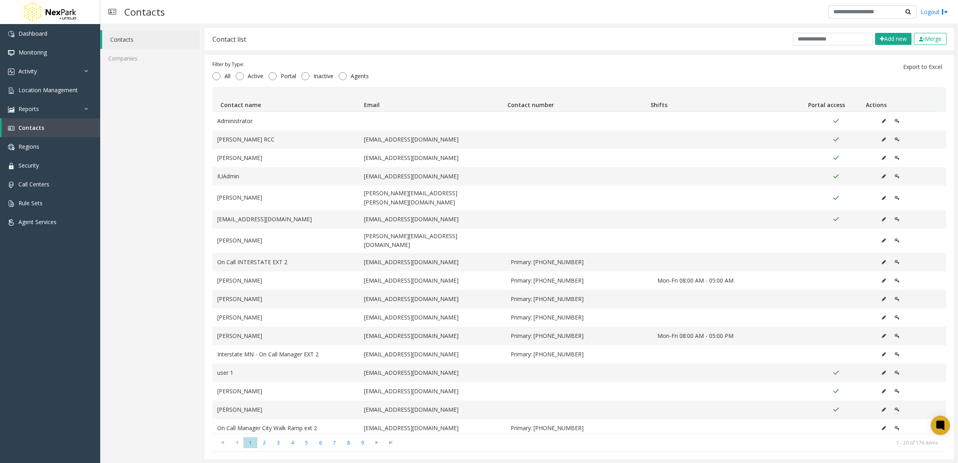
click at [143, 111] on div "Contacts Companies" at bounding box center [150, 243] width 100 height 439
click at [52, 94] on link "Location Management" at bounding box center [50, 90] width 100 height 19
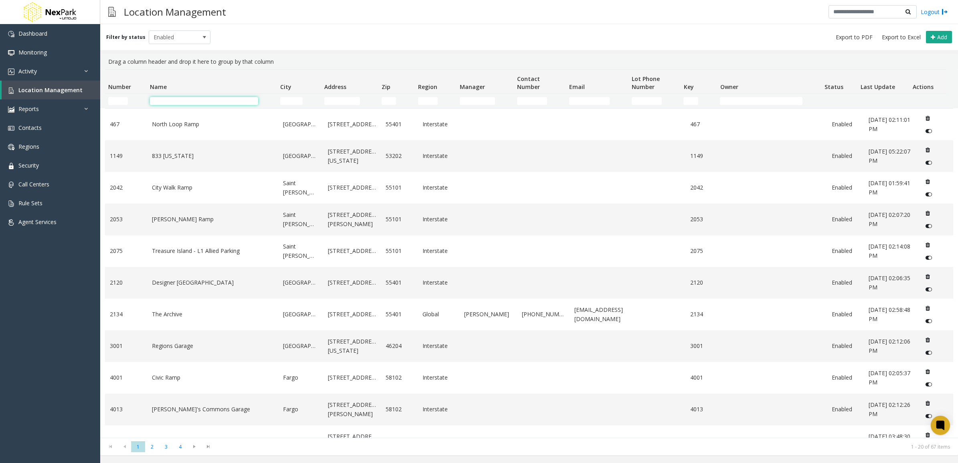
click at [190, 97] on input "Name Filter" at bounding box center [204, 101] width 108 height 8
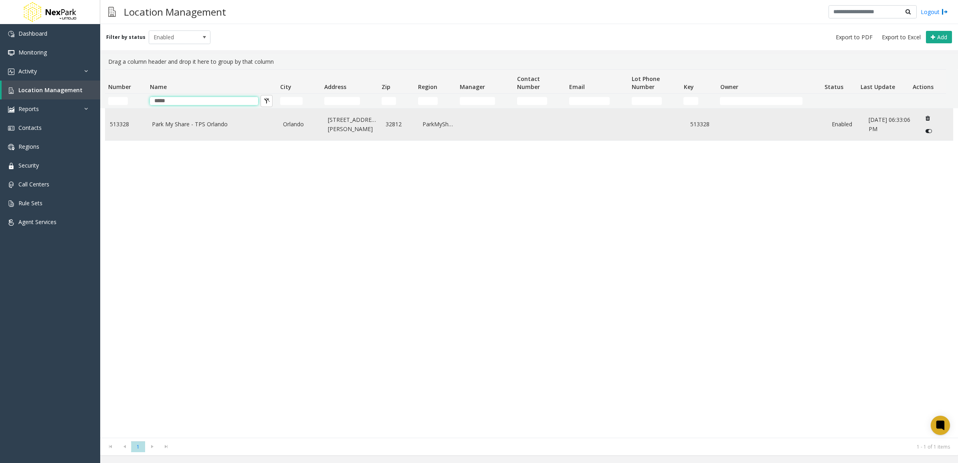
type input "*****"
click at [250, 131] on td "Park My Share - TPS Orlando" at bounding box center [212, 125] width 131 height 32
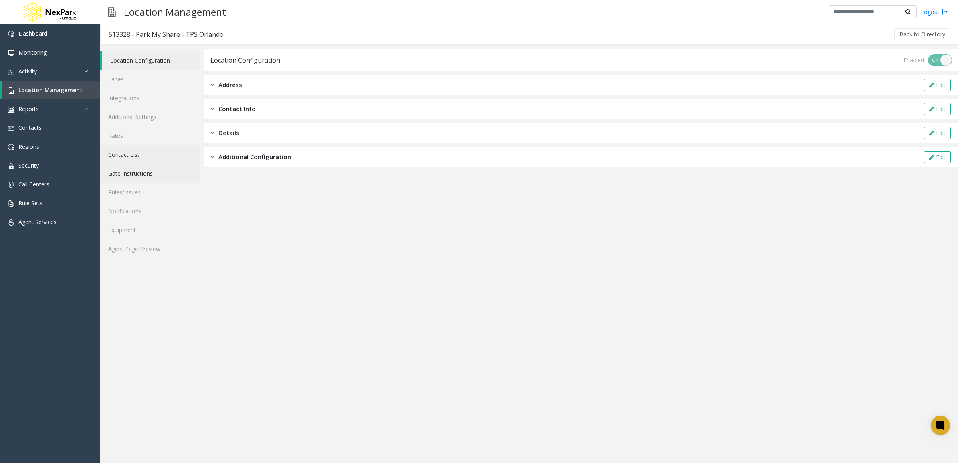
drag, startPoint x: 141, startPoint y: 170, endPoint x: 140, endPoint y: 159, distance: 10.9
drag, startPoint x: 140, startPoint y: 159, endPoint x: 128, endPoint y: 153, distance: 13.1
click at [128, 153] on link "Contact List" at bounding box center [150, 154] width 100 height 19
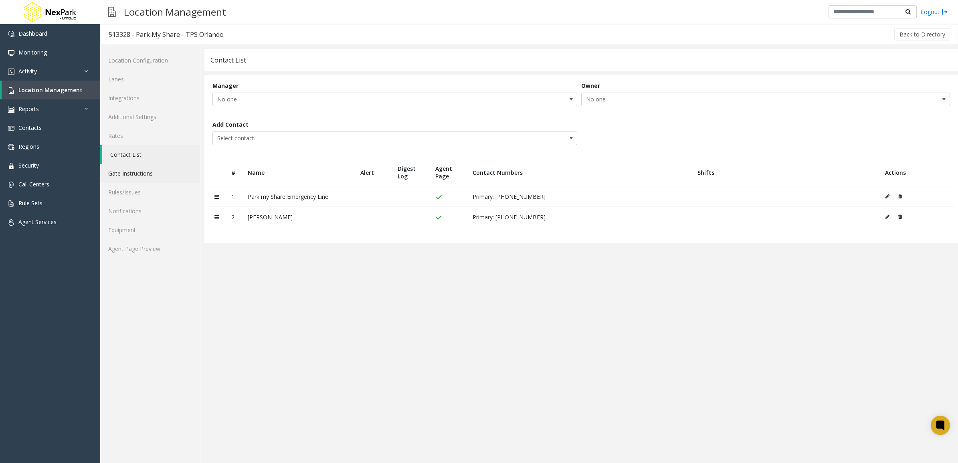
click at [130, 170] on link "Gate Instructions" at bounding box center [150, 173] width 100 height 19
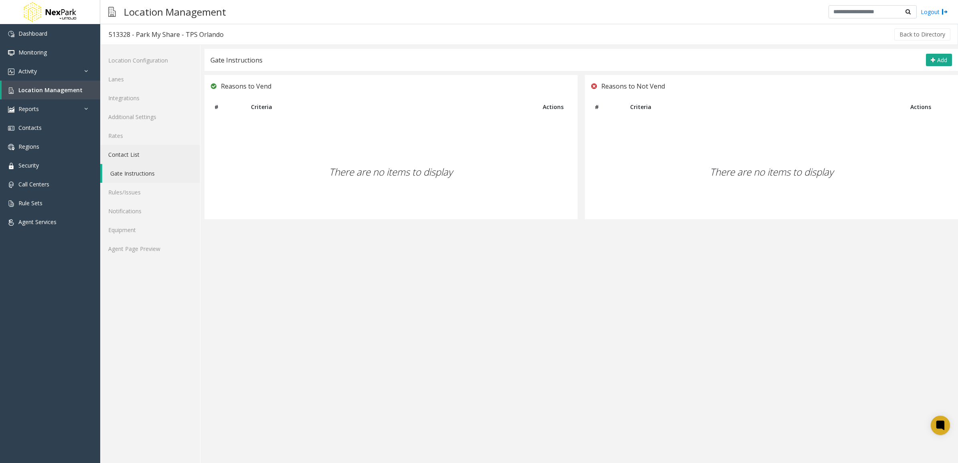
click at [137, 151] on link "Contact List" at bounding box center [150, 154] width 100 height 19
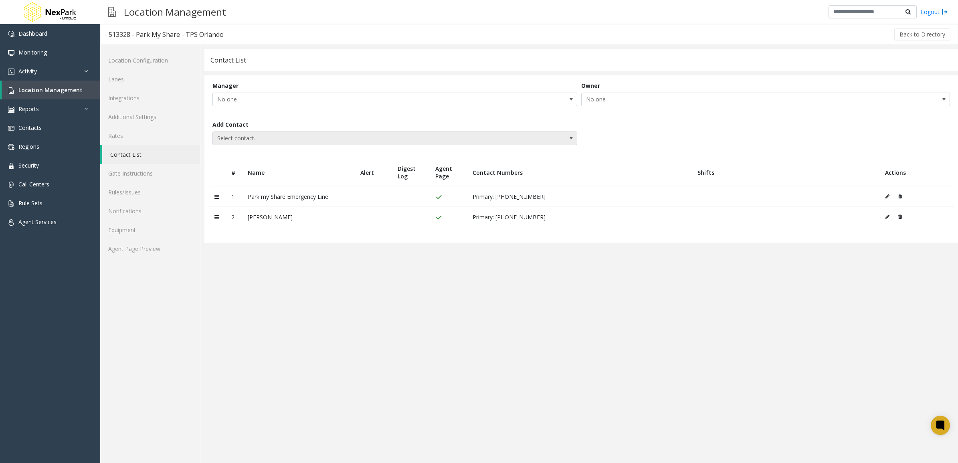
click at [475, 140] on span "Select contact..." at bounding box center [358, 138] width 291 height 13
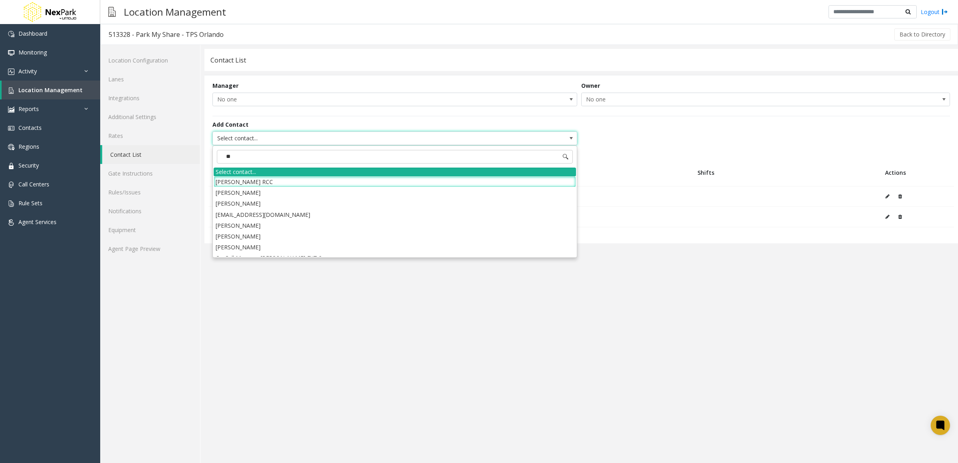
type input "***"
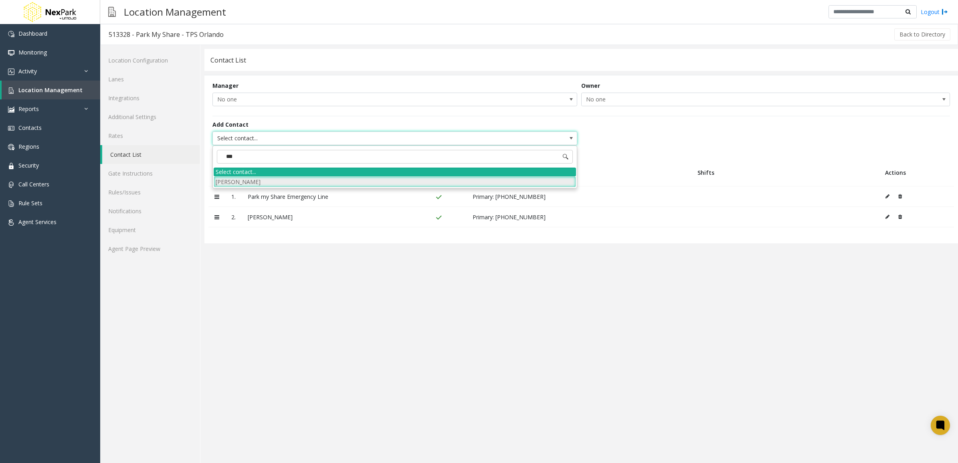
click at [448, 182] on li "[PERSON_NAME]" at bounding box center [395, 181] width 362 height 11
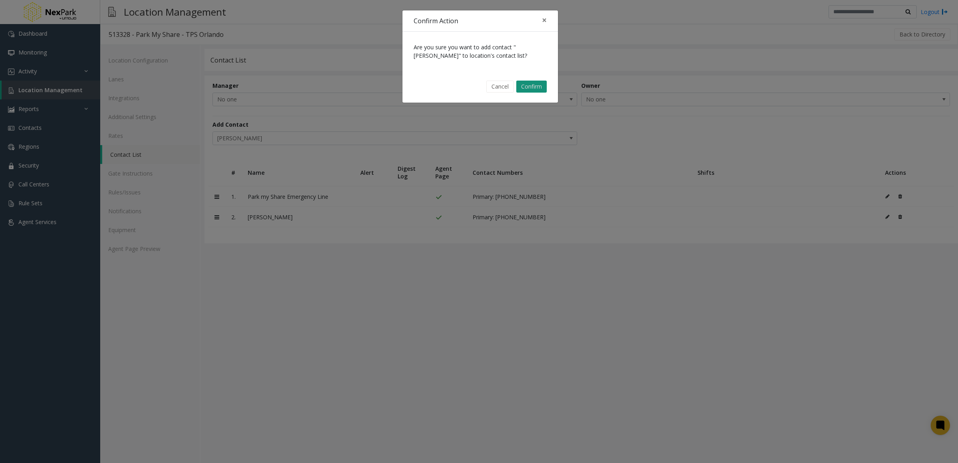
drag, startPoint x: 503, startPoint y: 89, endPoint x: 530, endPoint y: 87, distance: 26.9
click at [530, 87] on div "Cancel Confirm" at bounding box center [480, 87] width 144 height 20
click at [530, 87] on button "Confirm" at bounding box center [531, 87] width 30 height 12
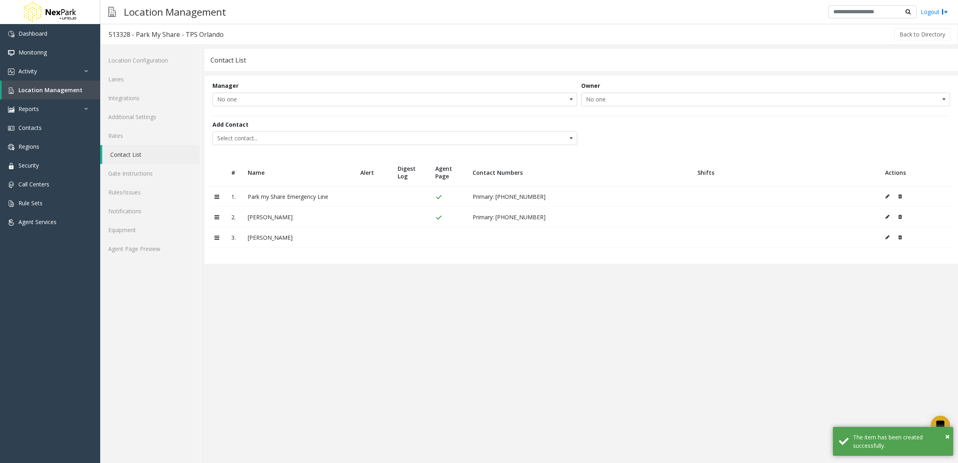
click at [884, 238] on td at bounding box center [916, 237] width 75 height 20
click at [885, 237] on td at bounding box center [916, 237] width 75 height 20
click at [886, 239] on icon at bounding box center [887, 237] width 4 height 5
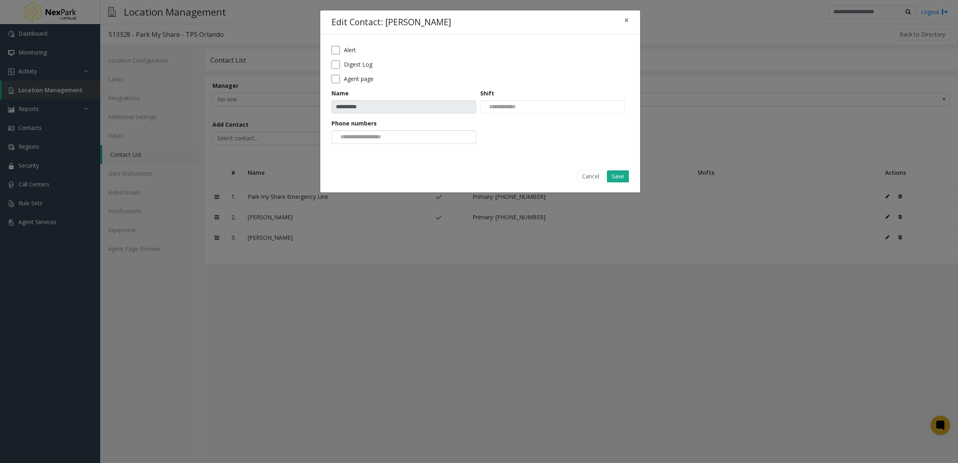
click at [392, 135] on input at bounding box center [362, 137] width 61 height 13
click at [406, 151] on li "[PHONE_NUMBER]" at bounding box center [404, 150] width 142 height 11
click at [611, 175] on button "Save" at bounding box center [618, 176] width 22 height 12
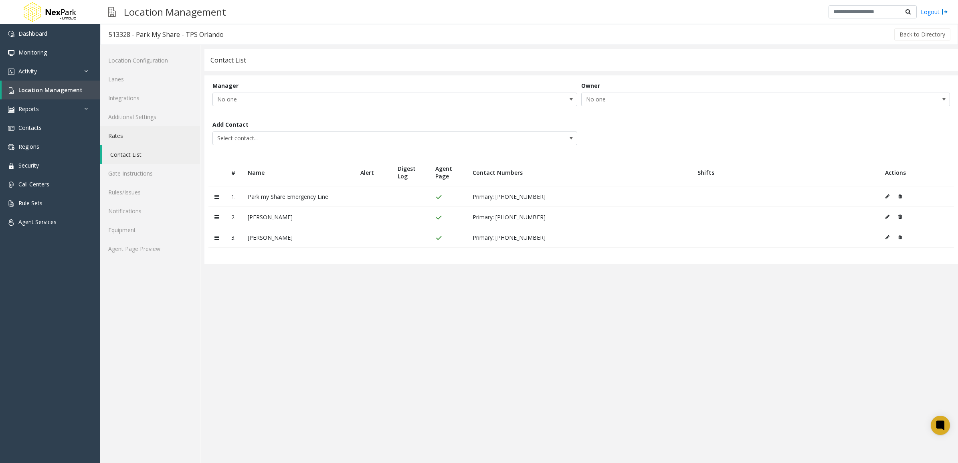
click at [155, 144] on link "Rates" at bounding box center [150, 135] width 100 height 19
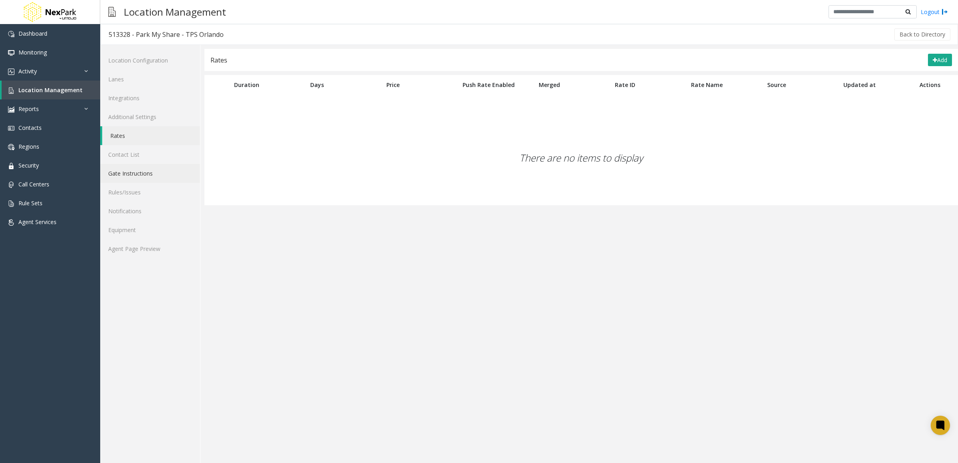
drag, startPoint x: 156, startPoint y: 174, endPoint x: 164, endPoint y: 172, distance: 8.1
click at [156, 174] on link "Gate Instructions" at bounding box center [150, 173] width 100 height 19
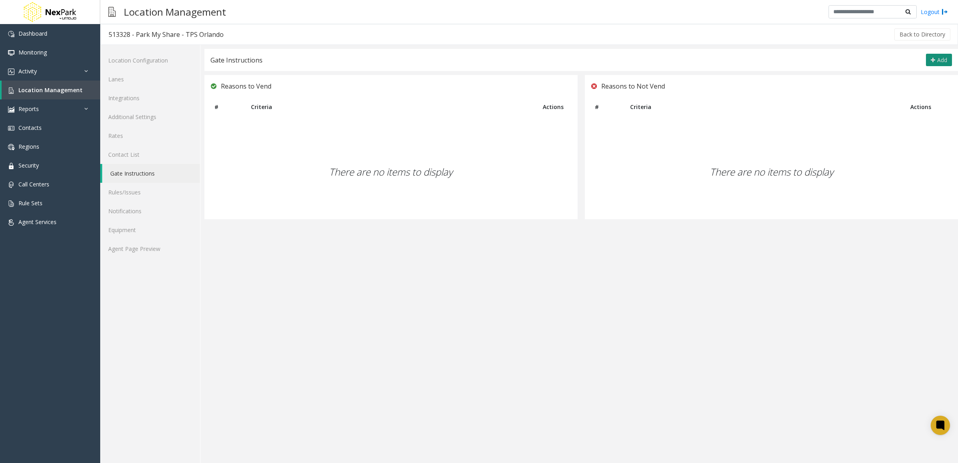
click at [937, 57] on span "Add" at bounding box center [942, 60] width 10 height 8
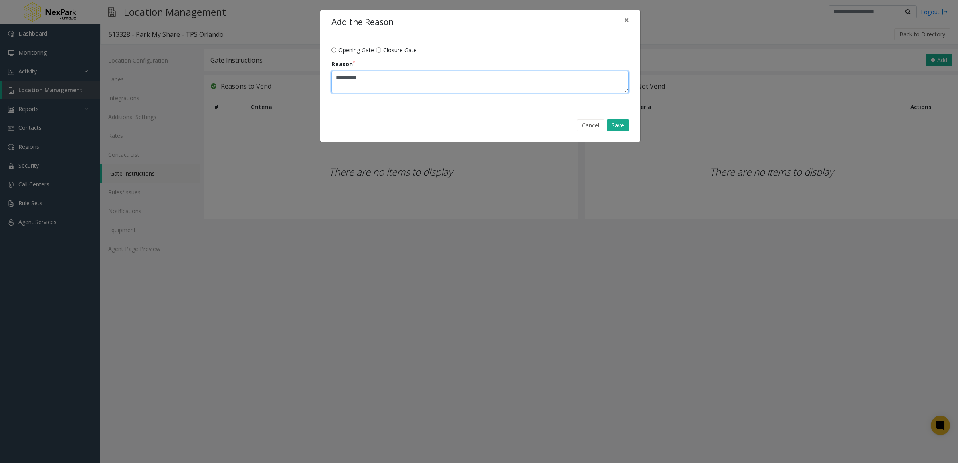
click at [458, 77] on textarea "Reason" at bounding box center [479, 82] width 297 height 22
paste textarea "**********"
click at [525, 92] on textarea "Reason" at bounding box center [479, 82] width 297 height 22
type textarea "**********"
click at [622, 128] on button "Save" at bounding box center [618, 125] width 22 height 12
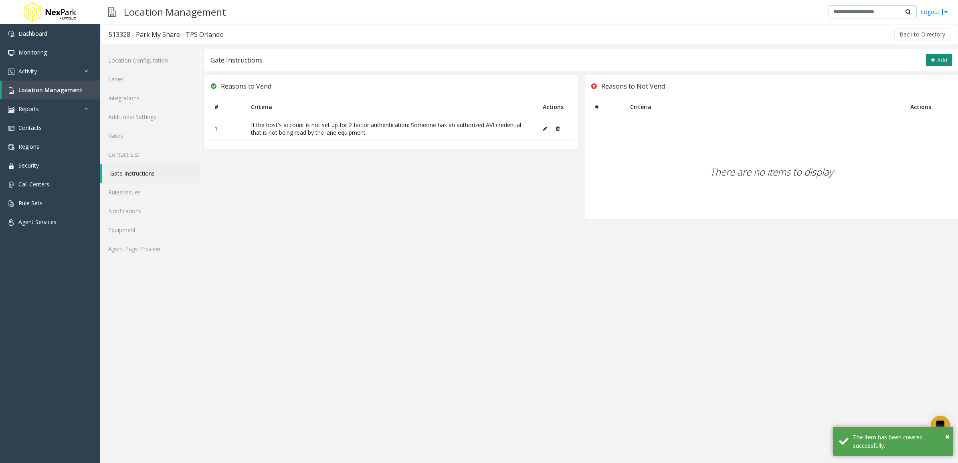
click at [934, 63] on button "Add" at bounding box center [939, 60] width 26 height 13
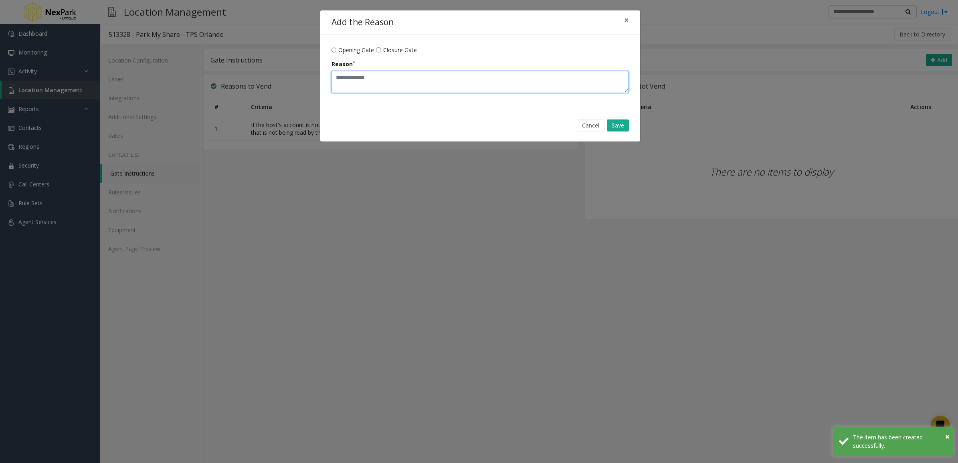
click at [375, 83] on textarea "Reason" at bounding box center [479, 82] width 297 height 22
paste textarea "**********"
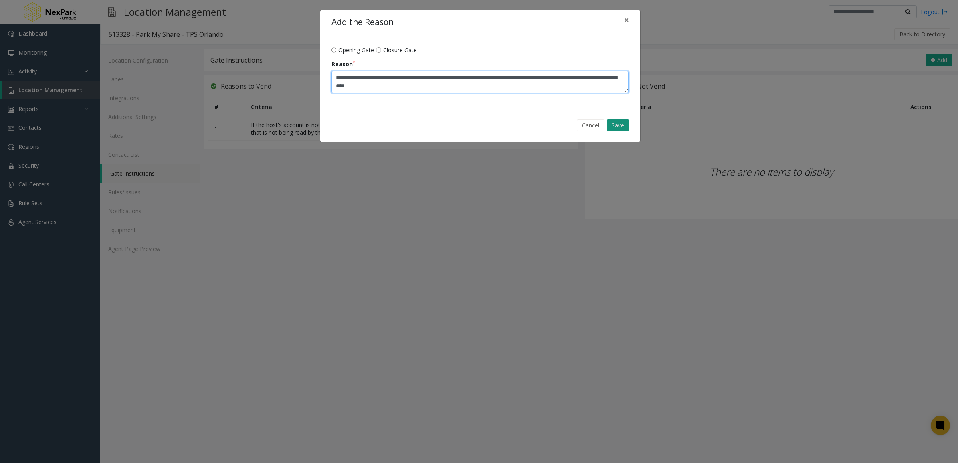
type textarea "**********"
click at [624, 127] on button "Save" at bounding box center [618, 125] width 22 height 12
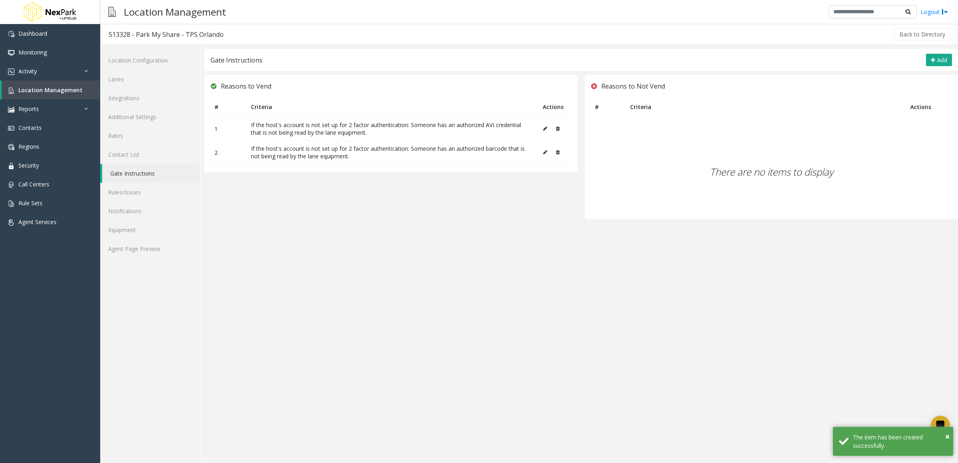
click at [952, 56] on div "Gate Instructions Add" at bounding box center [580, 60] width 753 height 22
click at [942, 56] on span "Add" at bounding box center [942, 60] width 10 height 8
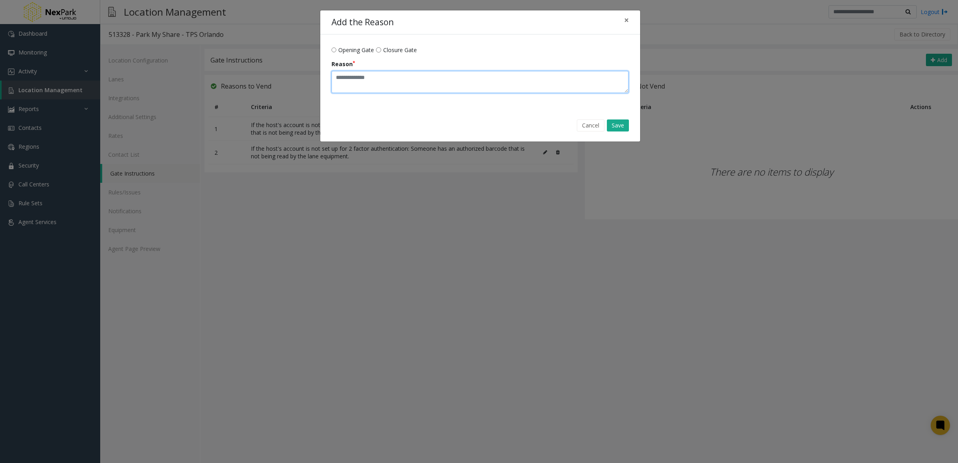
click at [401, 78] on textarea "Reason" at bounding box center [479, 82] width 297 height 22
paste textarea "**********"
click at [476, 84] on textarea "Reason" at bounding box center [479, 82] width 297 height 22
type textarea "**********"
click at [620, 125] on button "Save" at bounding box center [618, 125] width 22 height 12
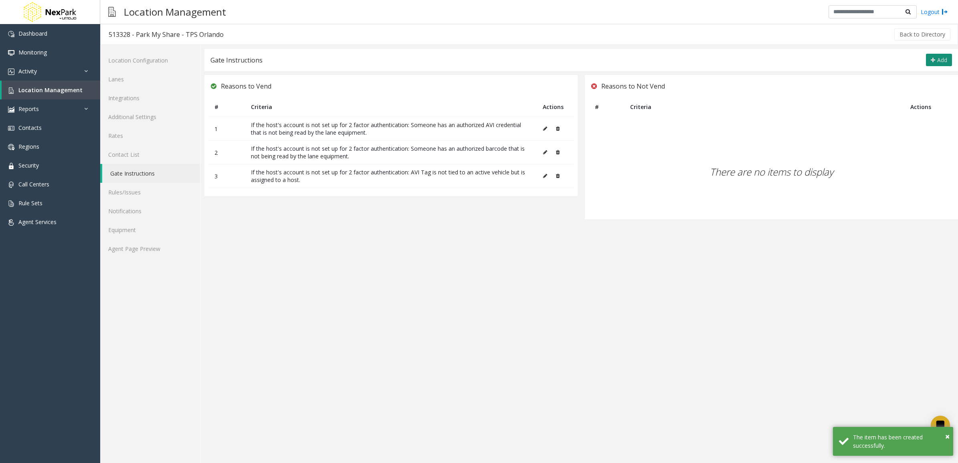
click at [930, 54] on button "Add" at bounding box center [939, 60] width 26 height 13
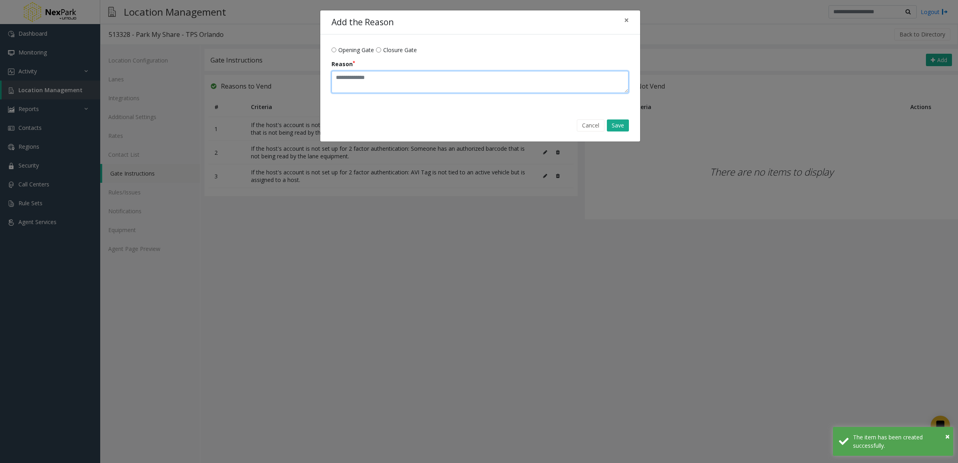
click at [377, 75] on textarea "Reason" at bounding box center [479, 82] width 297 height 22
paste textarea "**********"
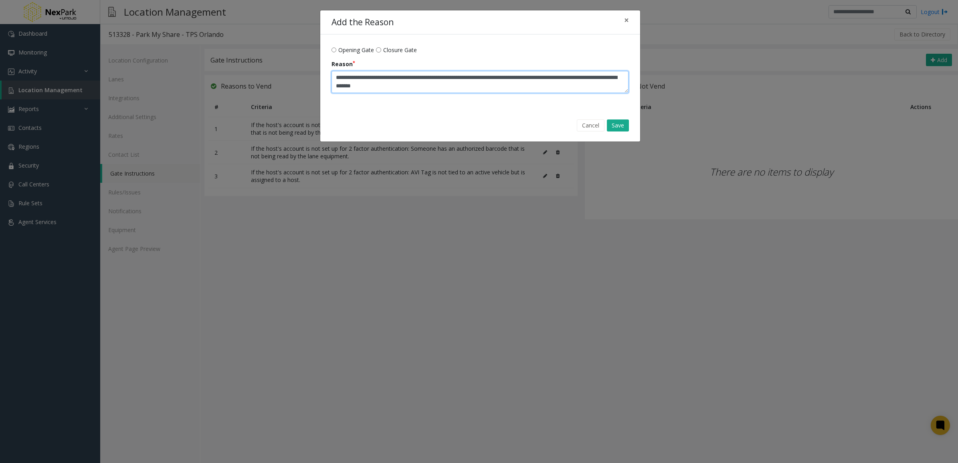
click at [482, 89] on textarea "Reason" at bounding box center [479, 82] width 297 height 22
type textarea "**********"
click at [616, 125] on button "Save" at bounding box center [618, 125] width 22 height 12
